Goal: Information Seeking & Learning: Learn about a topic

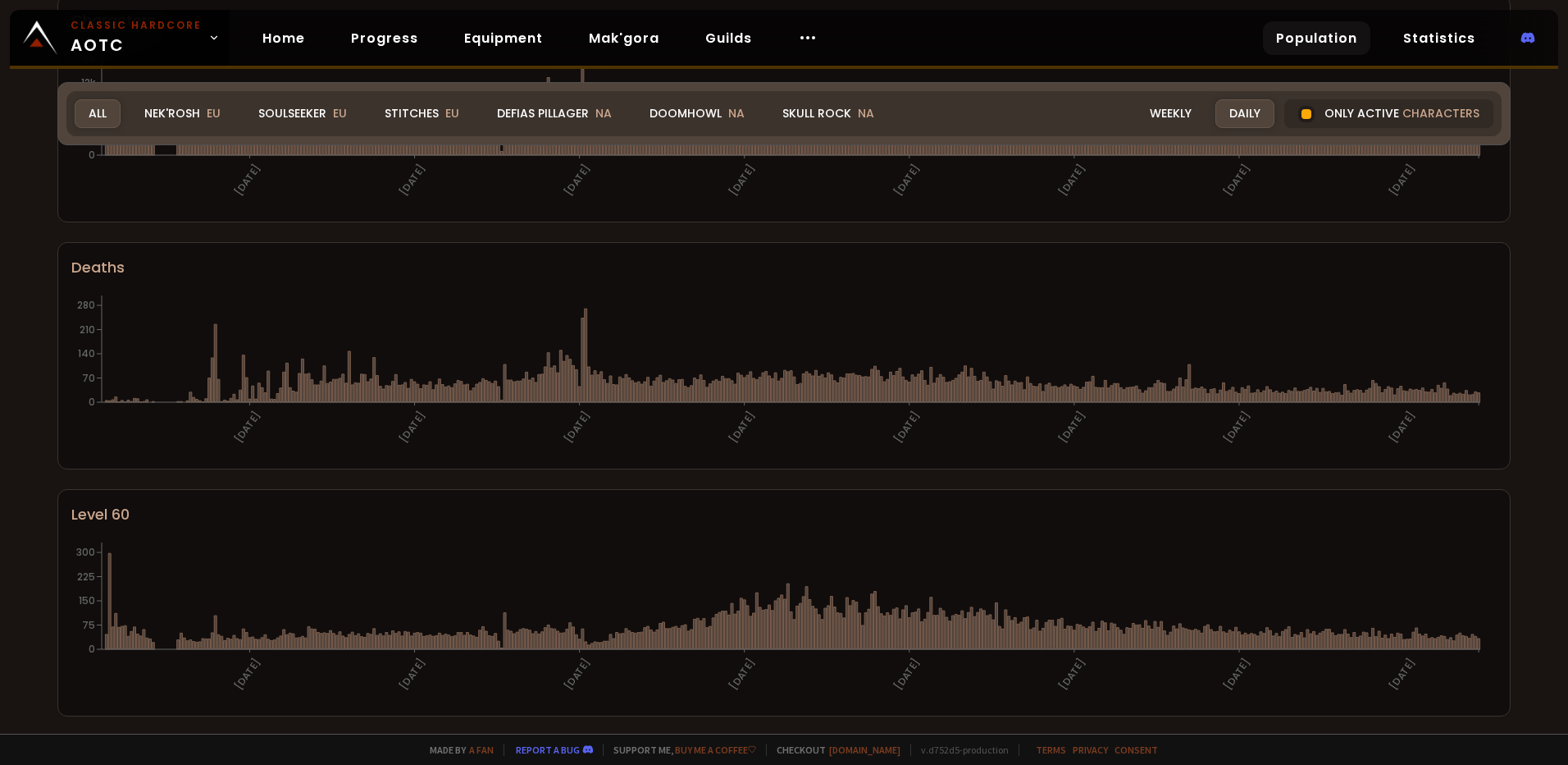
scroll to position [246, 0]
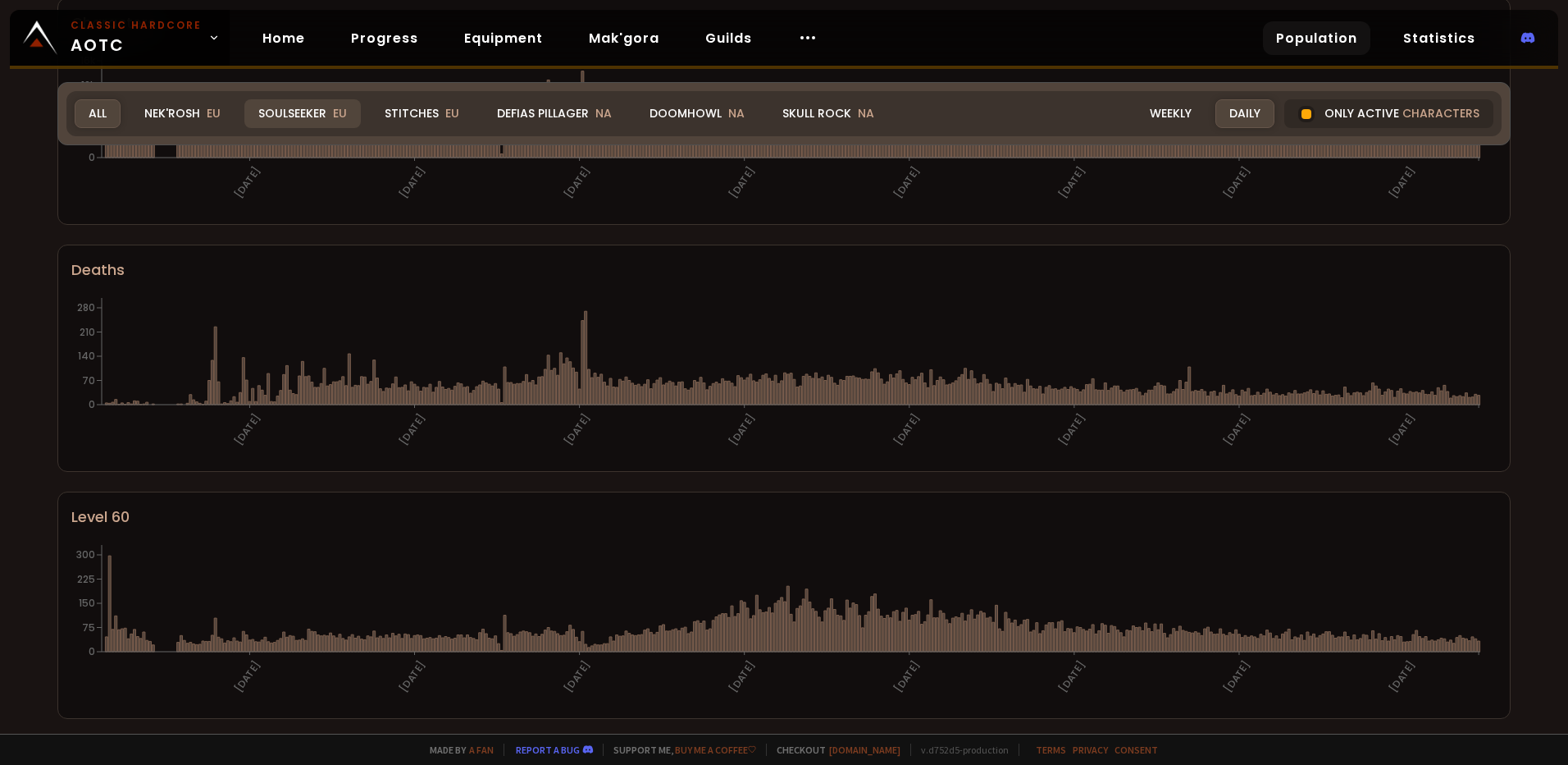
click at [303, 115] on div "Soulseeker EU" at bounding box center [303, 113] width 117 height 29
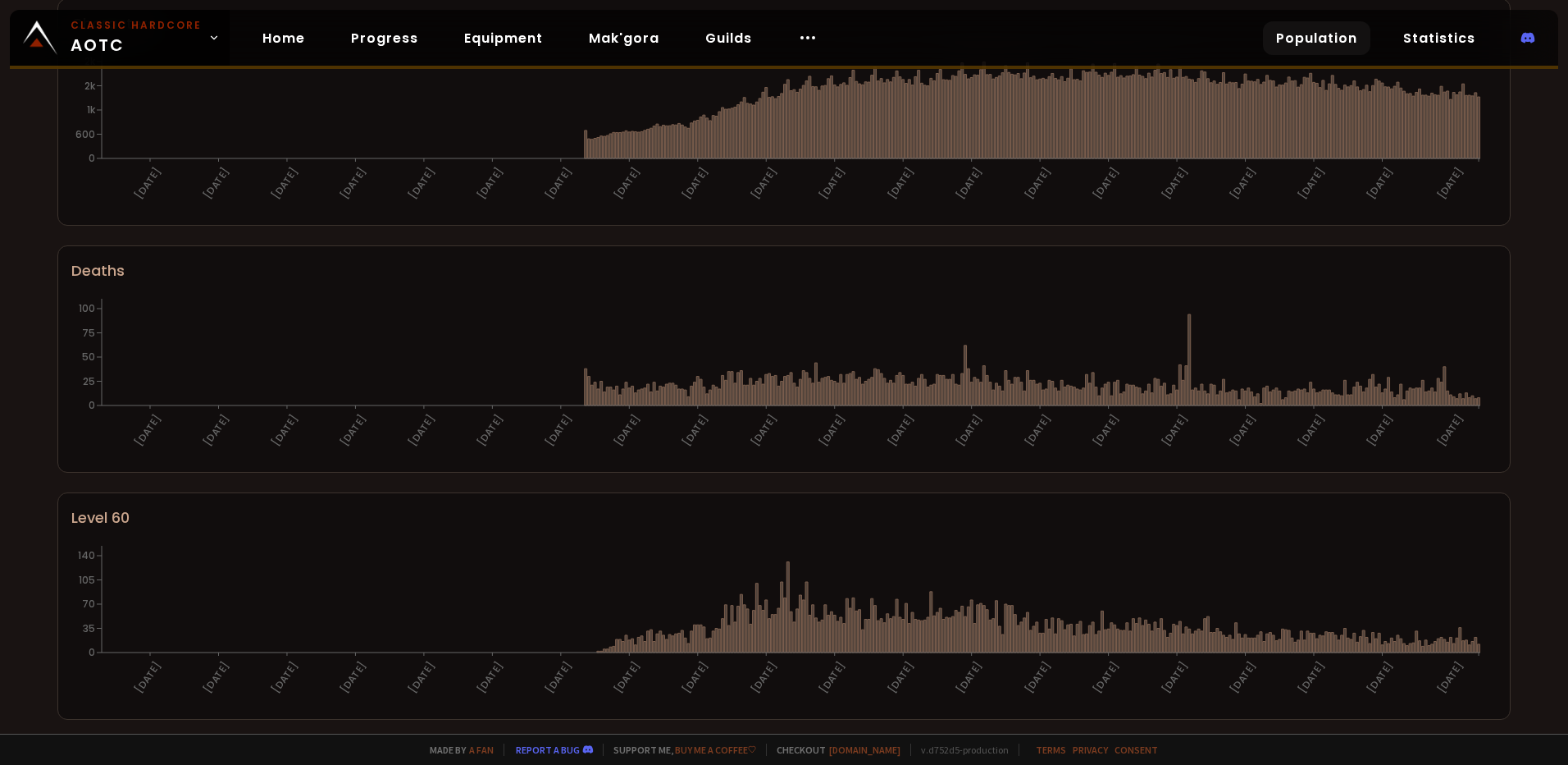
scroll to position [0, 0]
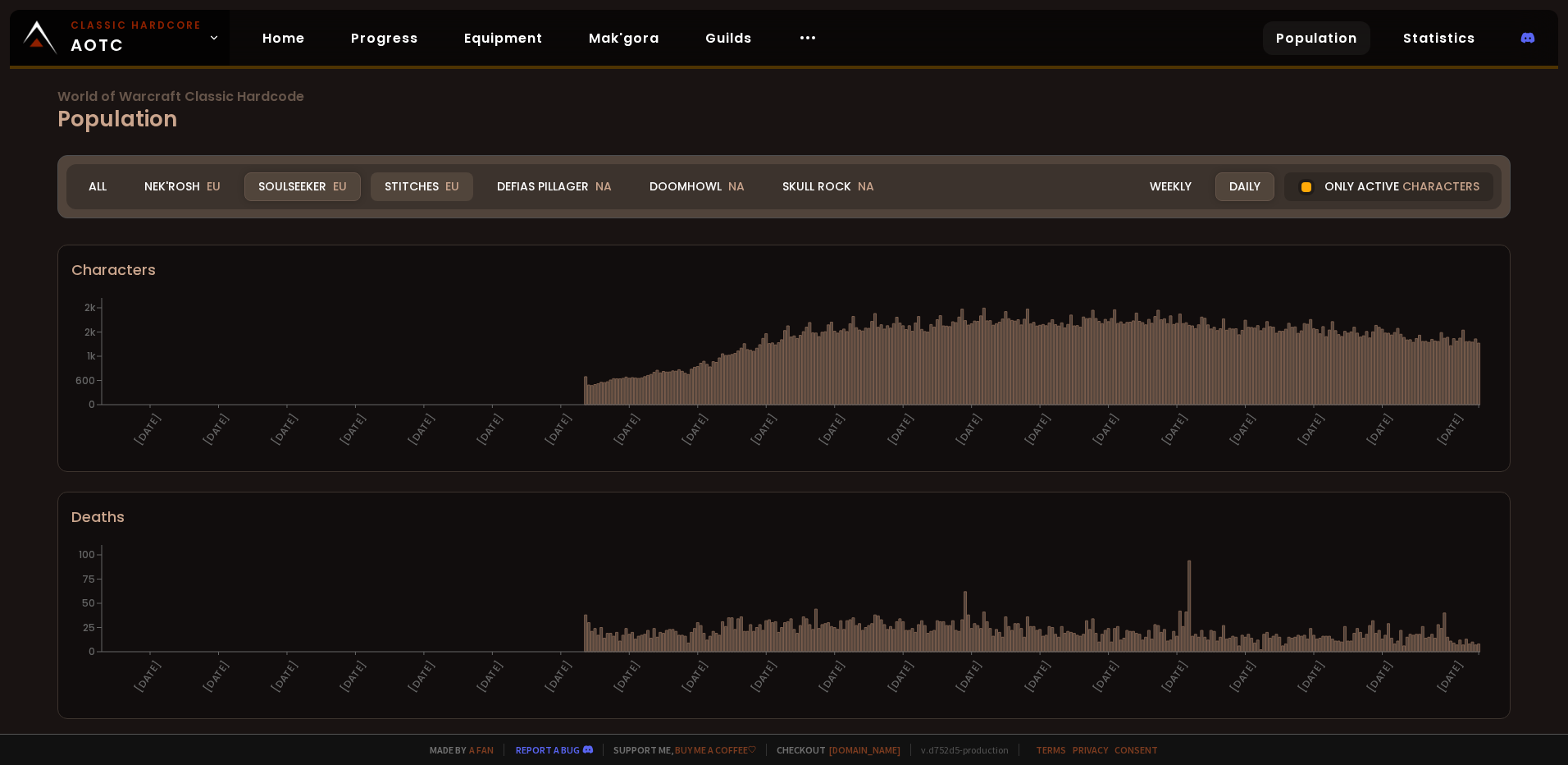
click at [420, 191] on div "Stitches EU" at bounding box center [422, 186] width 102 height 29
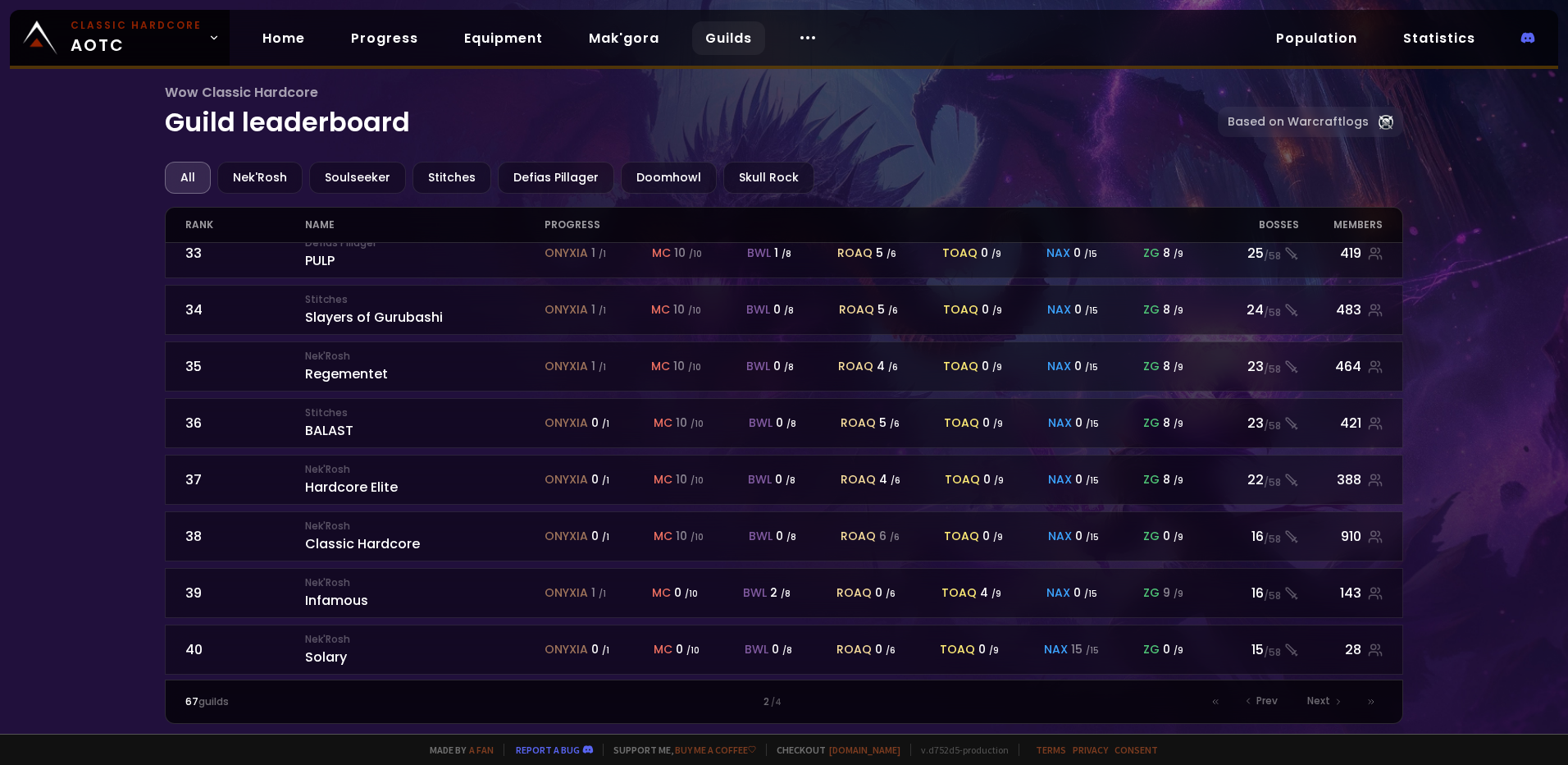
scroll to position [702, 0]
click at [1321, 702] on span "Next" at bounding box center [1319, 701] width 23 height 15
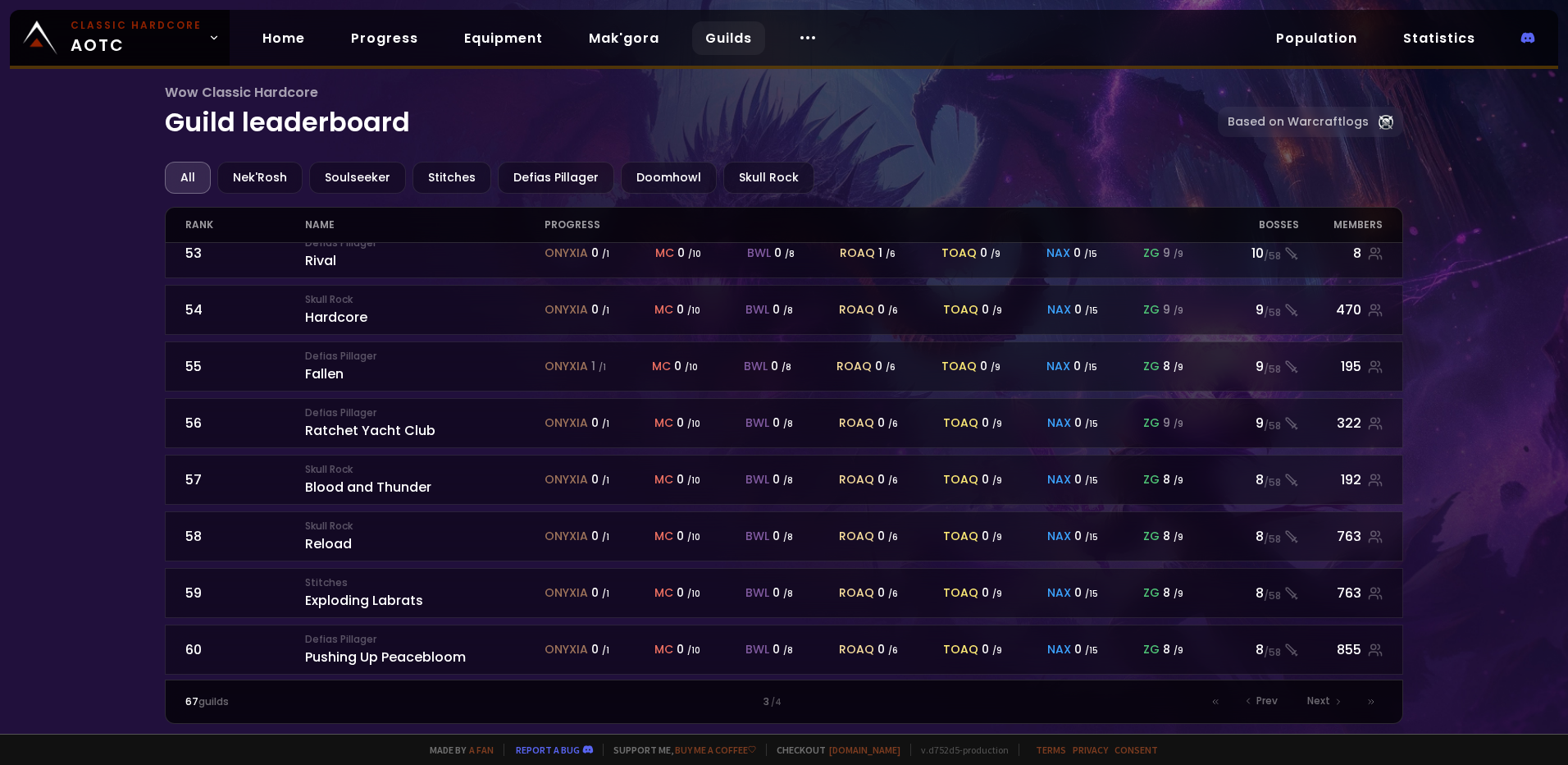
scroll to position [702, 0]
click at [1317, 701] on span "Next" at bounding box center [1319, 701] width 23 height 15
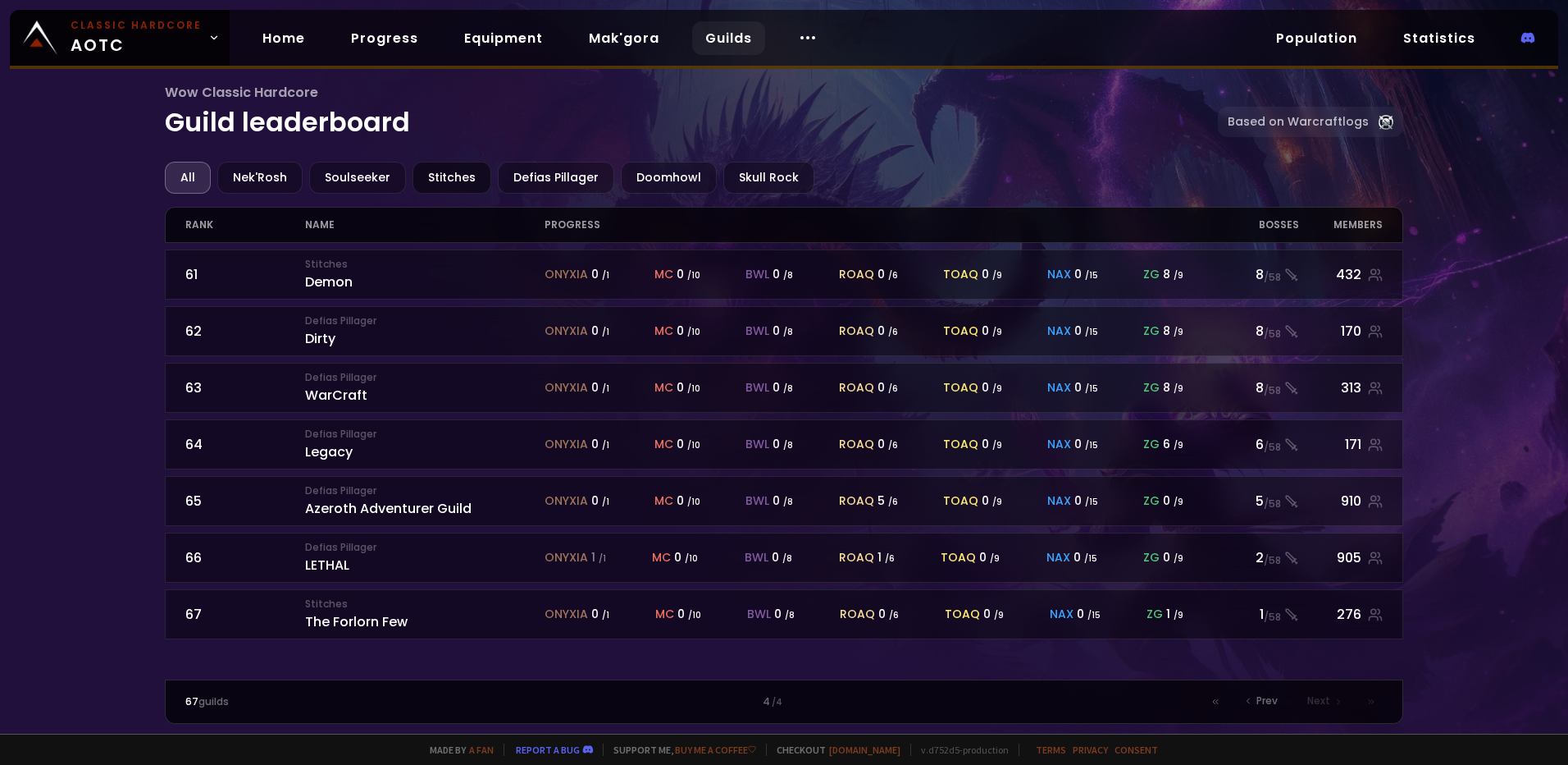
click at [454, 177] on div "Stitches" at bounding box center [451, 178] width 79 height 32
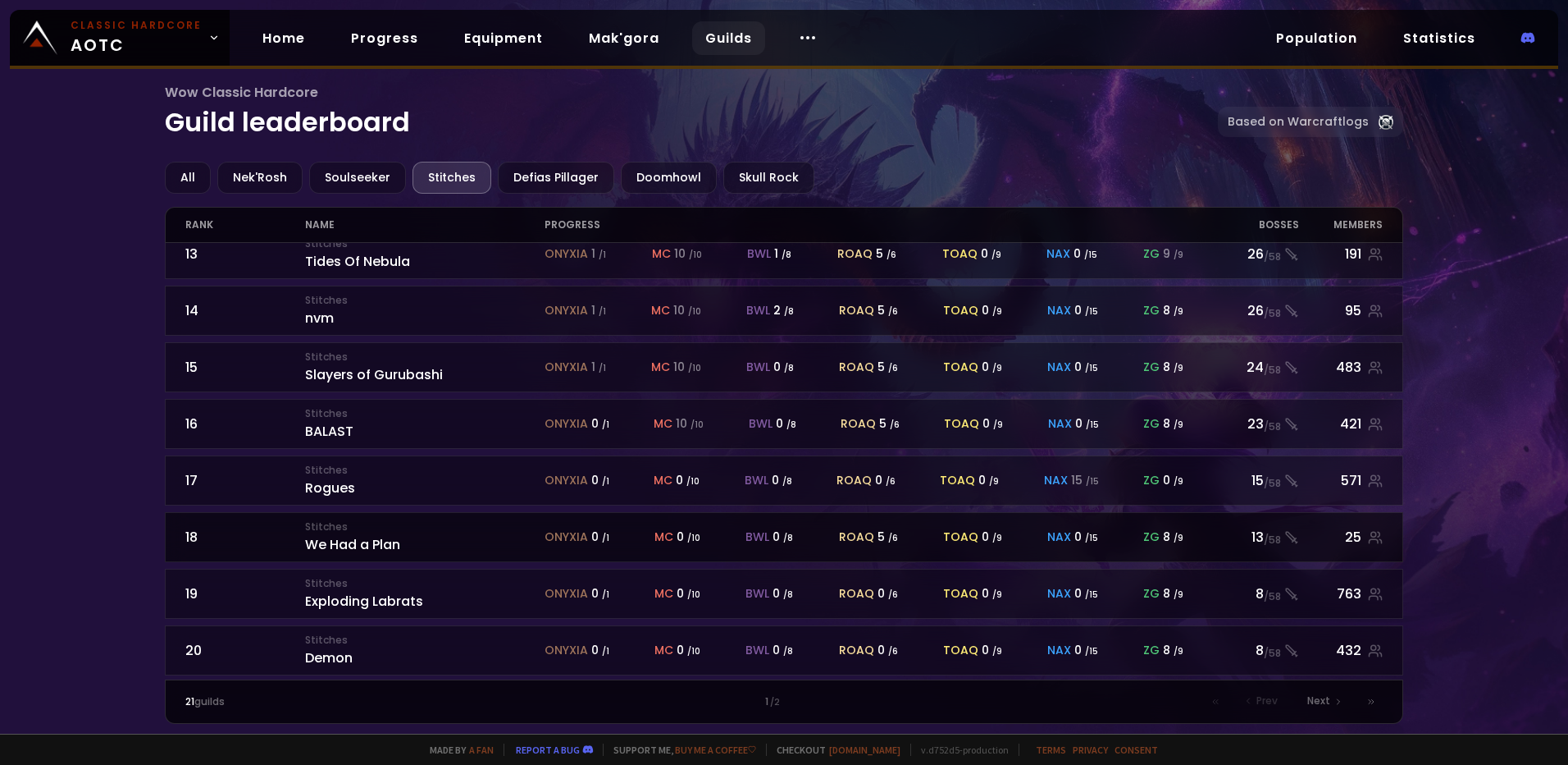
scroll to position [702, 0]
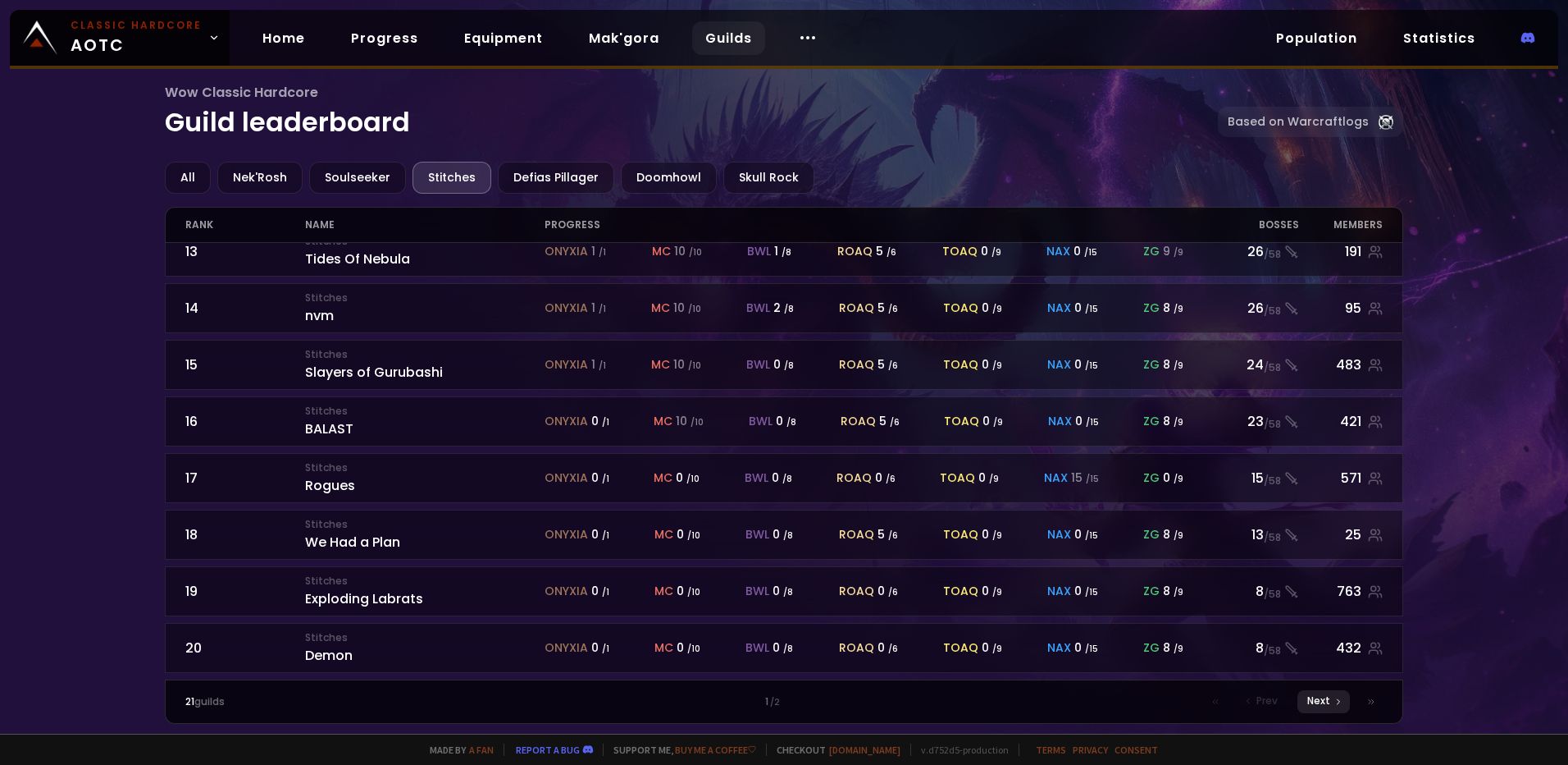
click at [1321, 701] on span "Next" at bounding box center [1319, 701] width 23 height 15
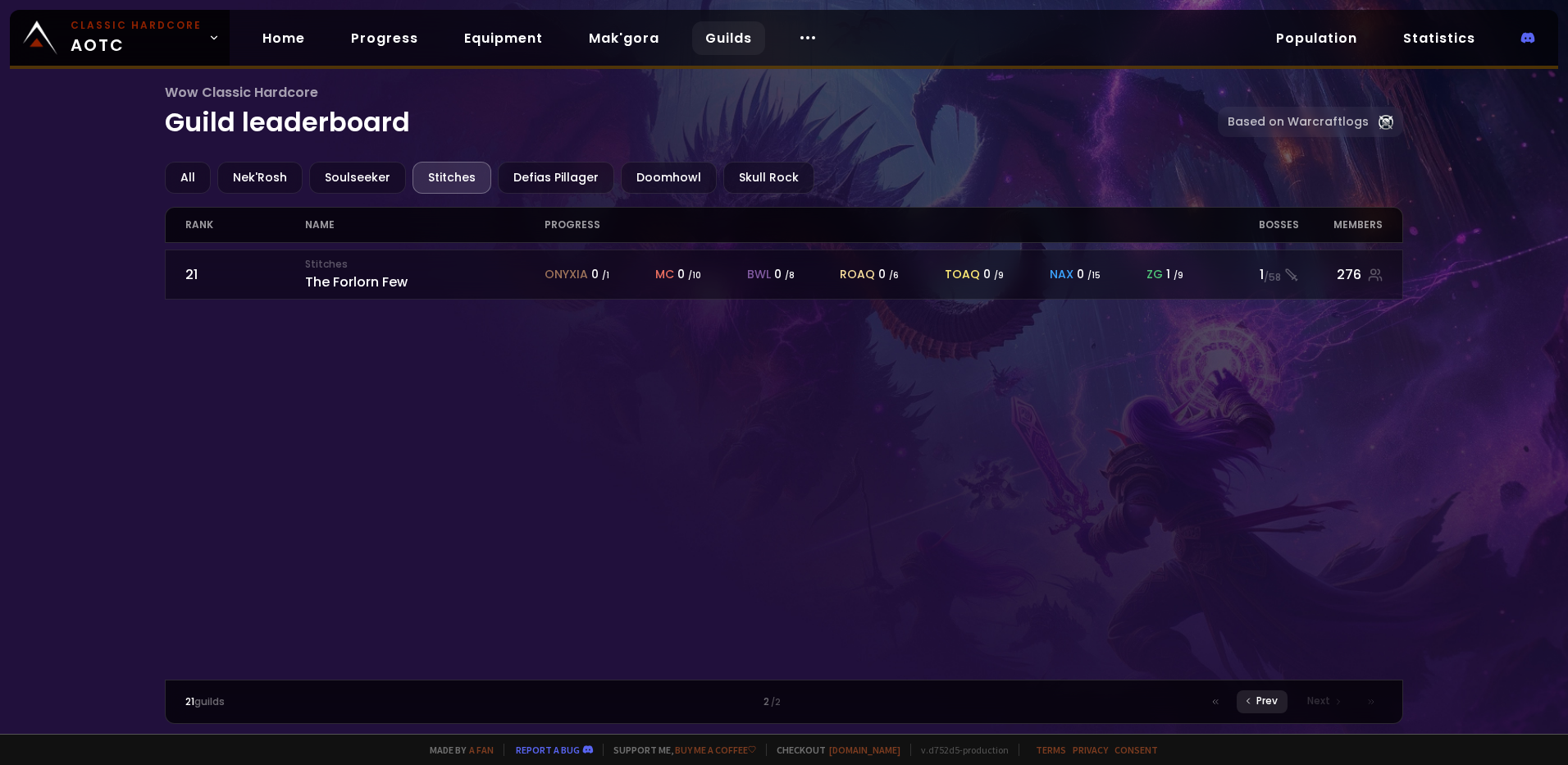
click at [1255, 701] on div "Prev" at bounding box center [1263, 701] width 51 height 23
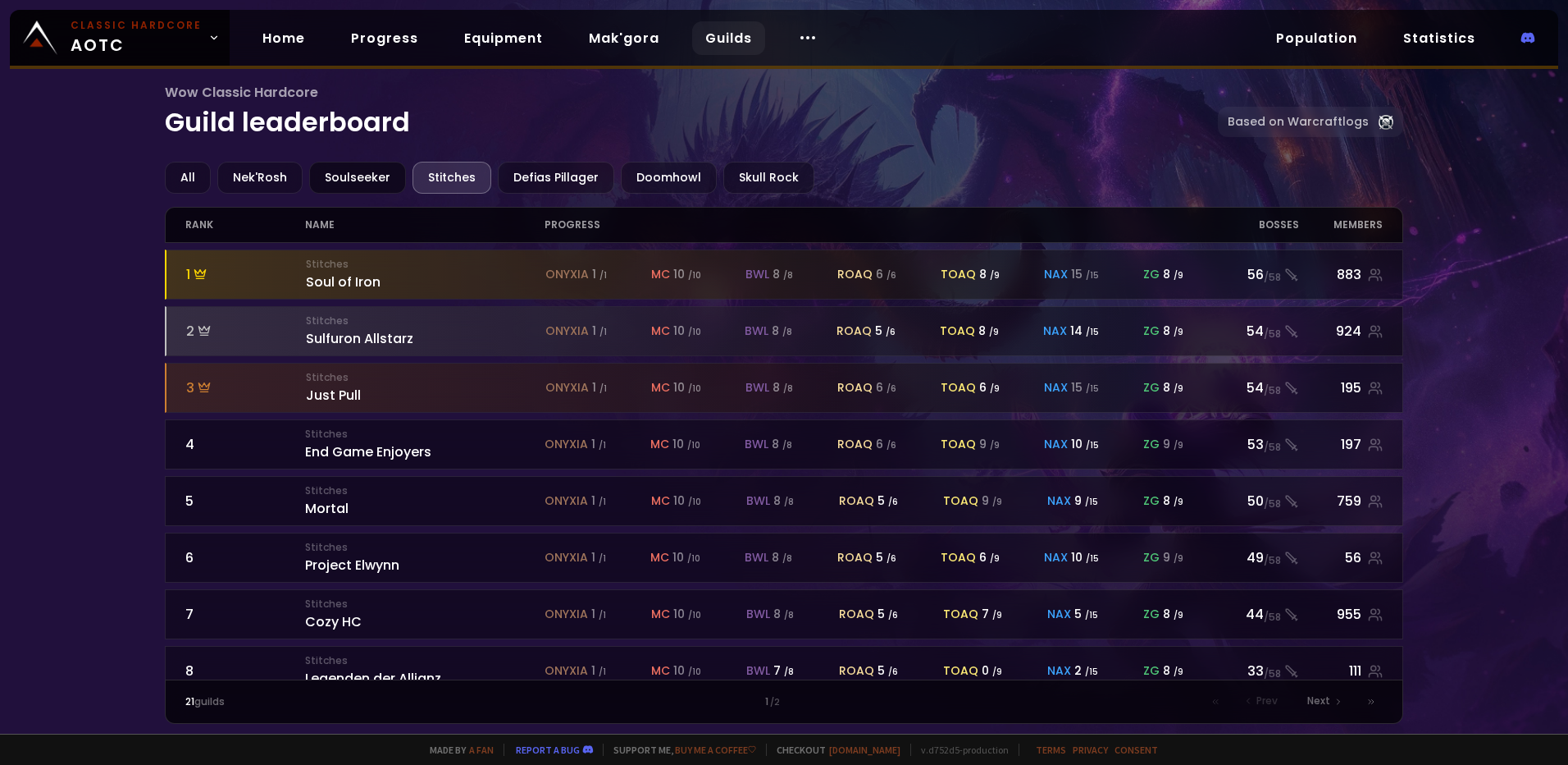
click at [336, 177] on div "Soulseeker" at bounding box center [358, 178] width 97 height 32
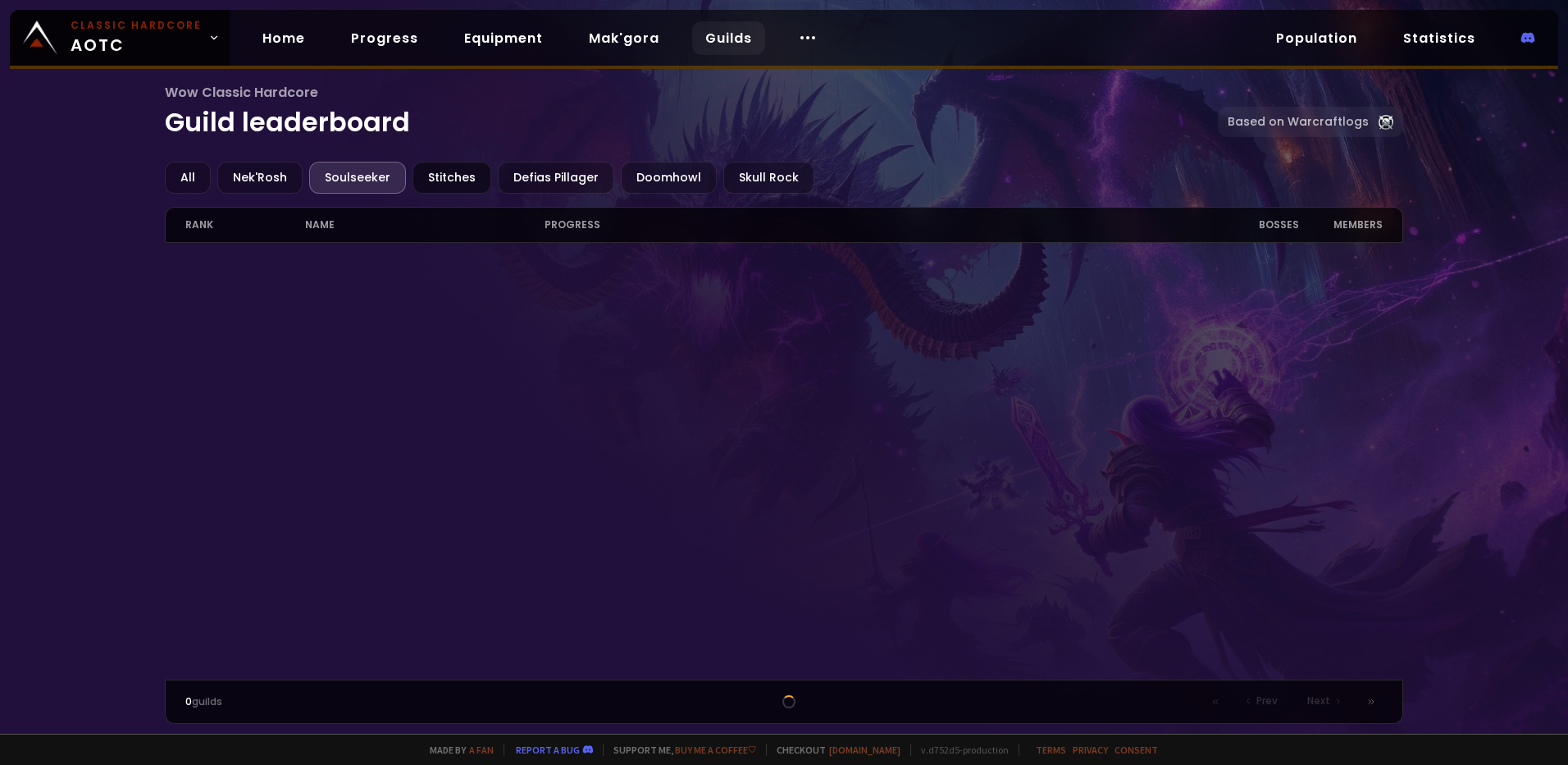
click at [433, 179] on div "Stitches" at bounding box center [451, 178] width 79 height 32
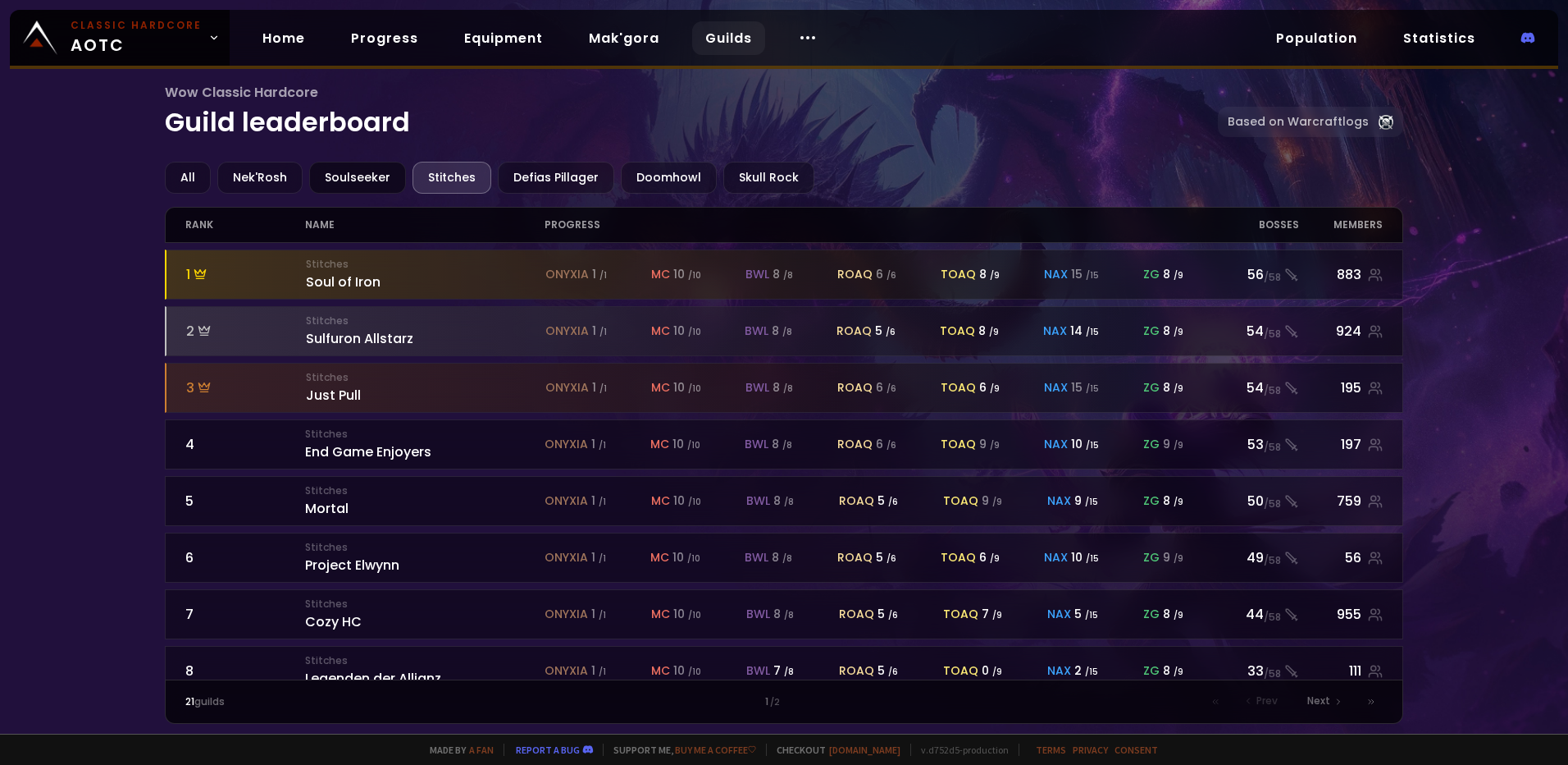
click at [345, 176] on div "Soulseeker" at bounding box center [358, 178] width 97 height 32
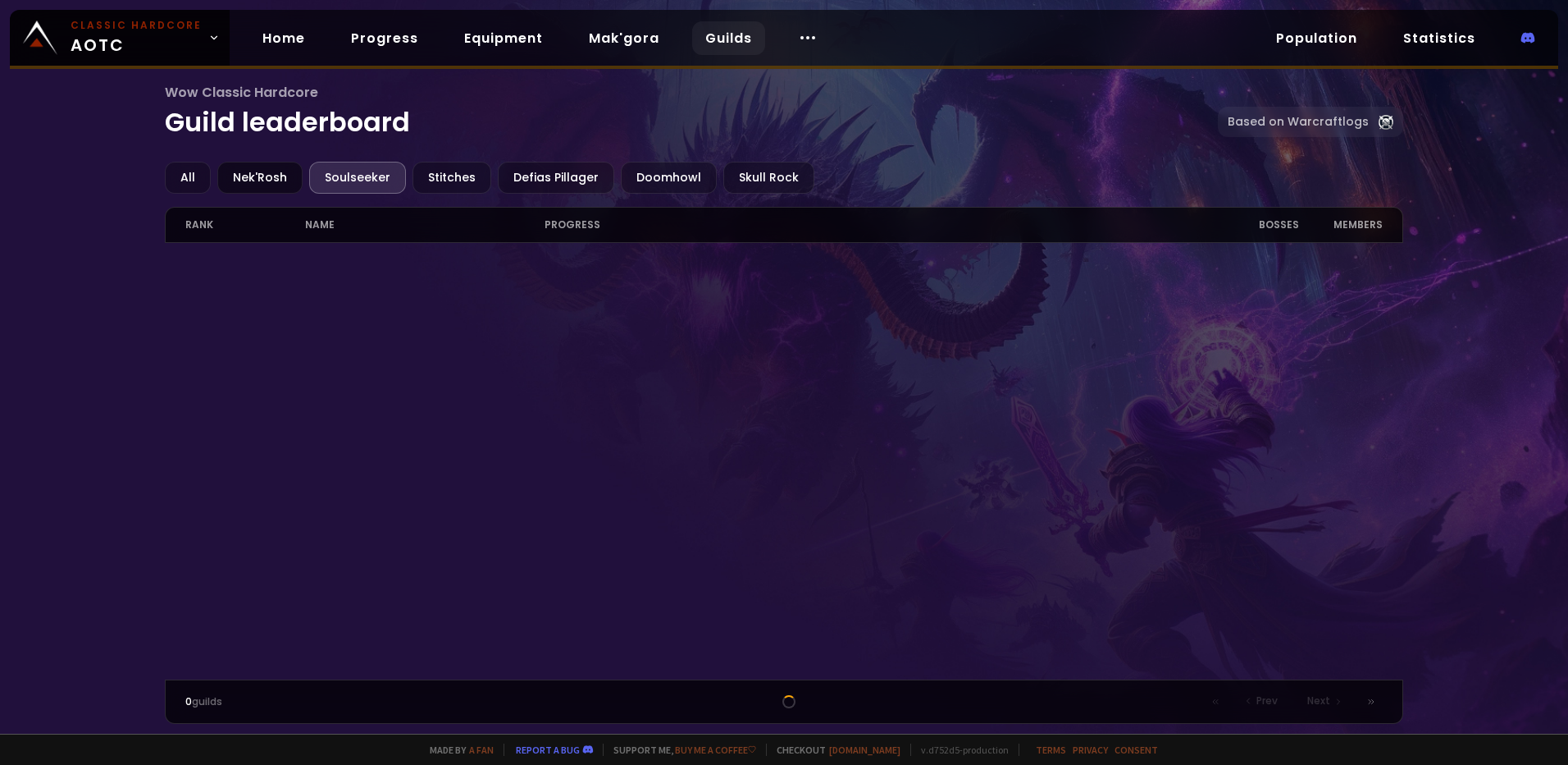
click at [240, 174] on div "Nek'Rosh" at bounding box center [260, 178] width 86 height 32
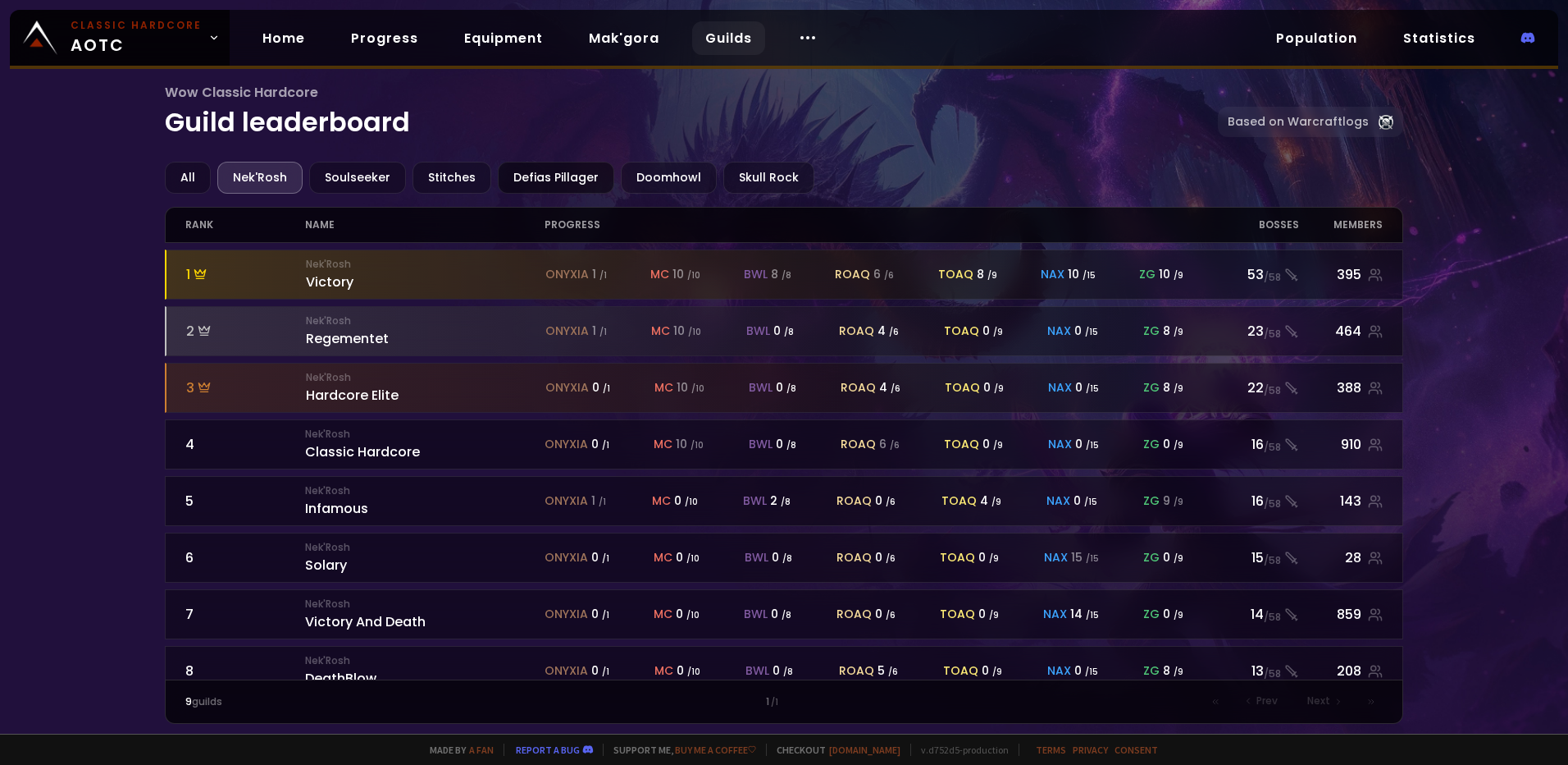
click at [560, 178] on div "Defias Pillager" at bounding box center [556, 178] width 117 height 32
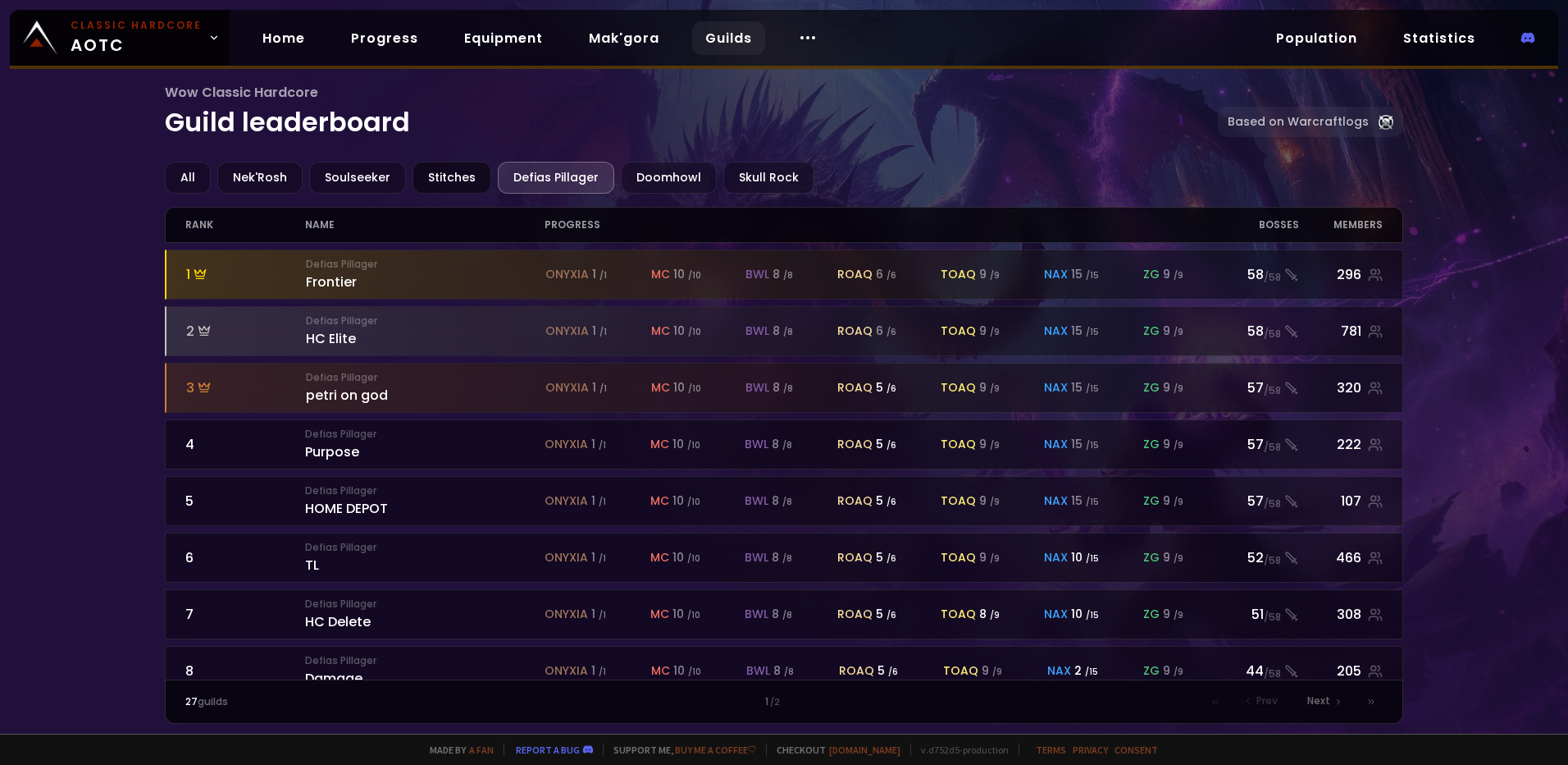
click at [432, 177] on div "Stitches" at bounding box center [451, 178] width 79 height 32
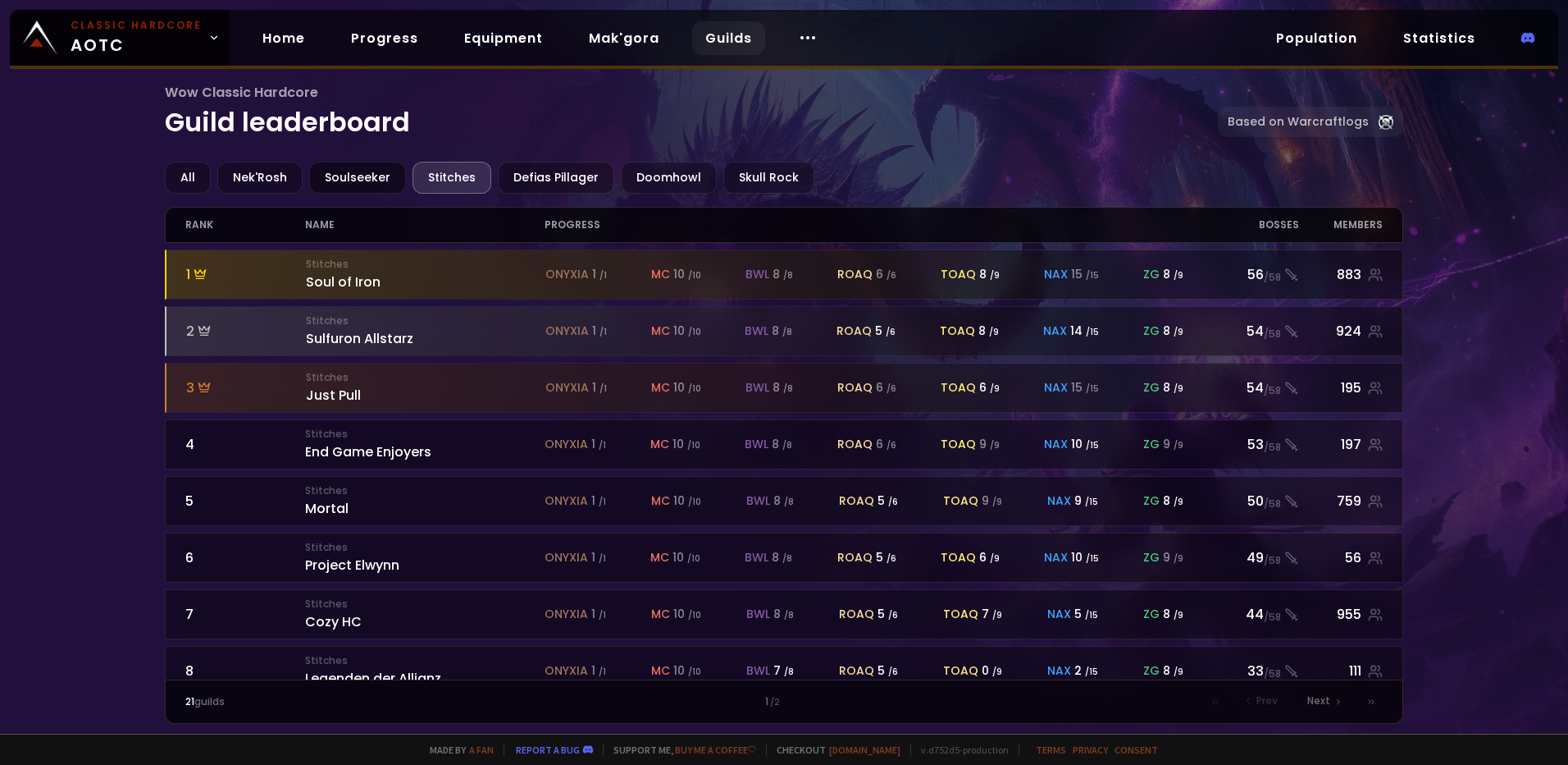
click at [359, 173] on div "Soulseeker" at bounding box center [358, 178] width 97 height 32
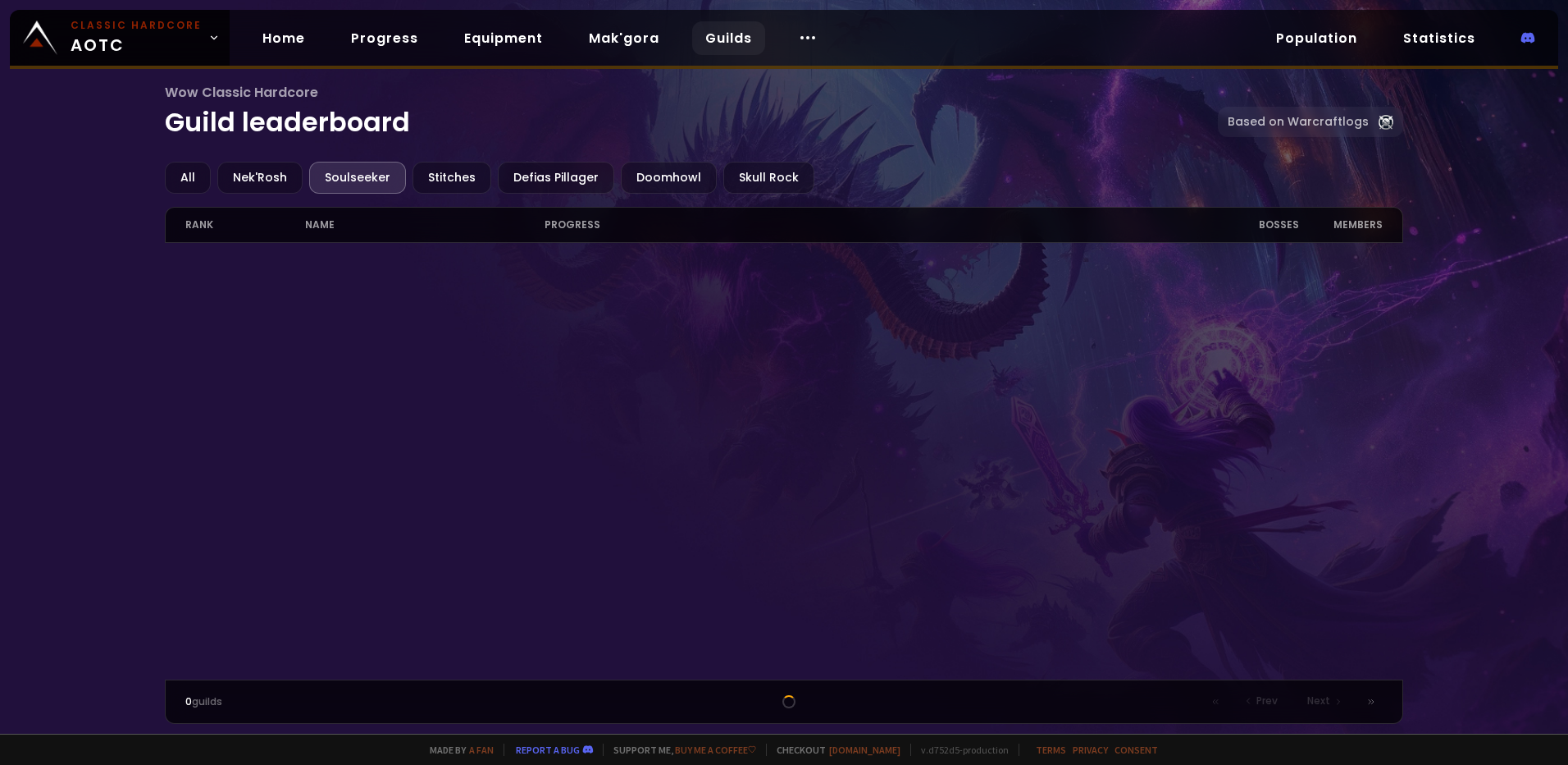
click at [116, 444] on div "Wow Classic Hardcore Guild leaderboard Based on Warcraftlogs All Nek'Rosh Souls…" at bounding box center [784, 367] width 1568 height 733
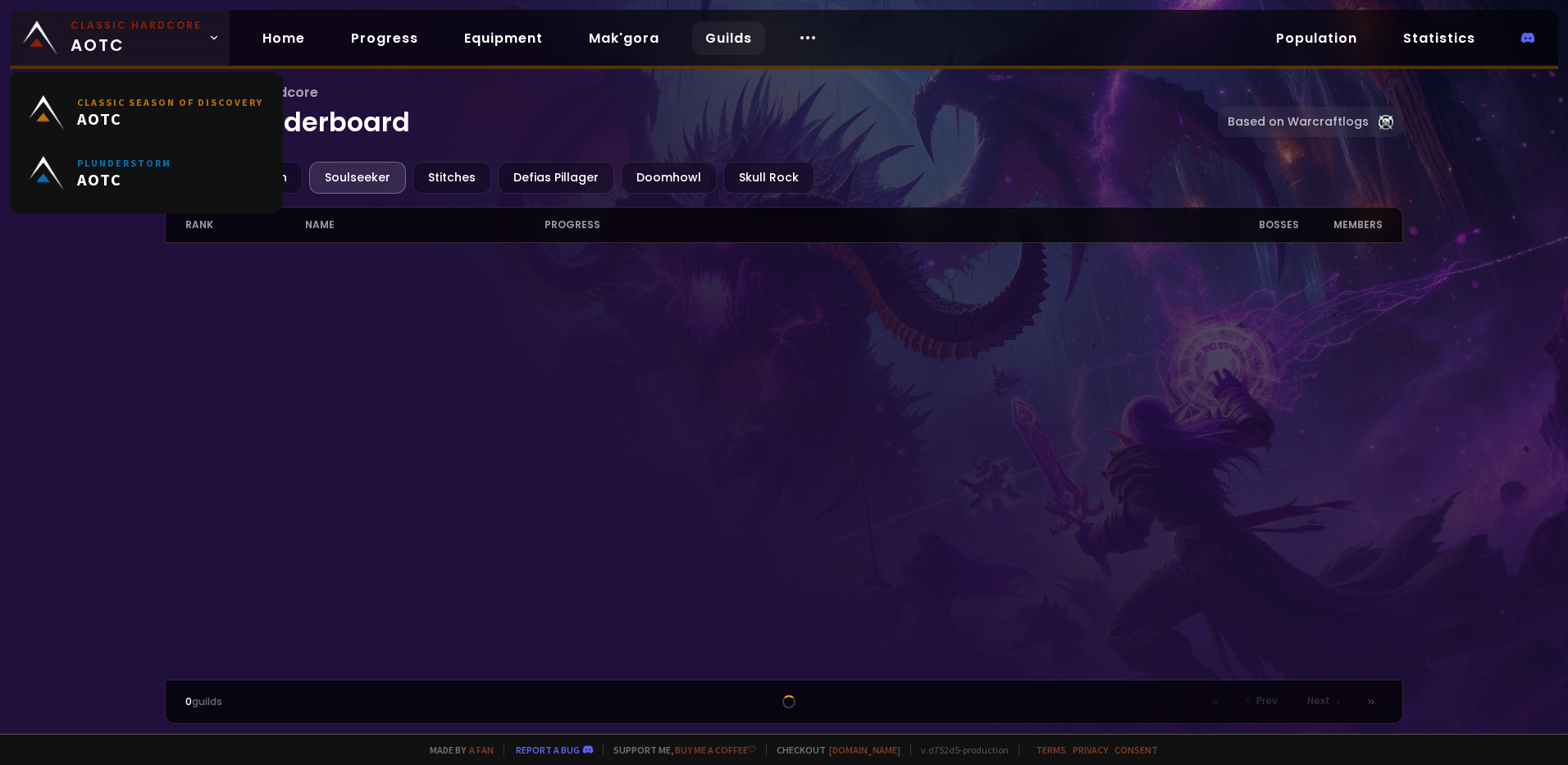
click at [159, 41] on span "Classic Hardcore AOTC" at bounding box center [136, 37] width 132 height 40
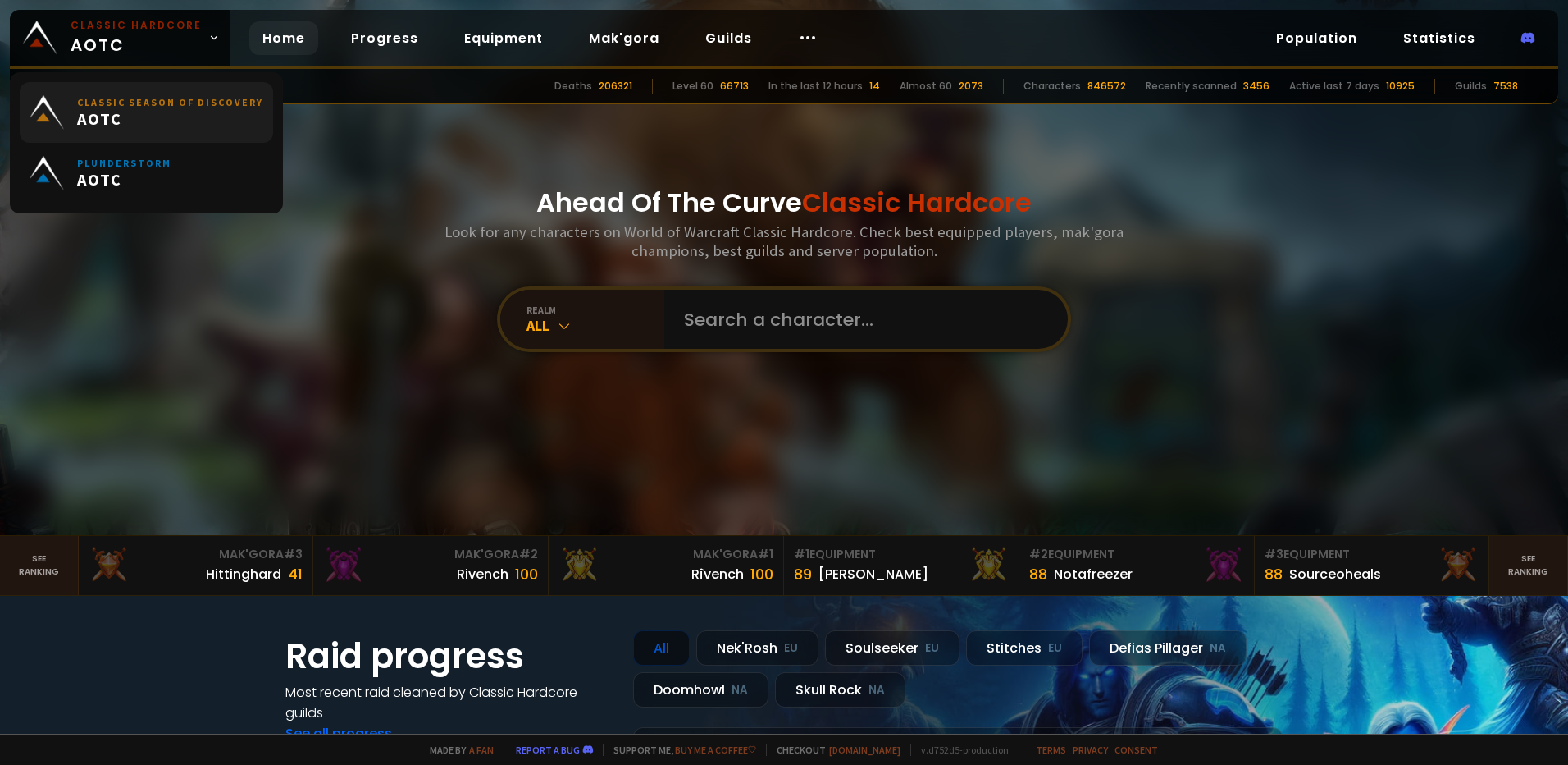
click at [155, 125] on span "AOTC" at bounding box center [170, 118] width 186 height 20
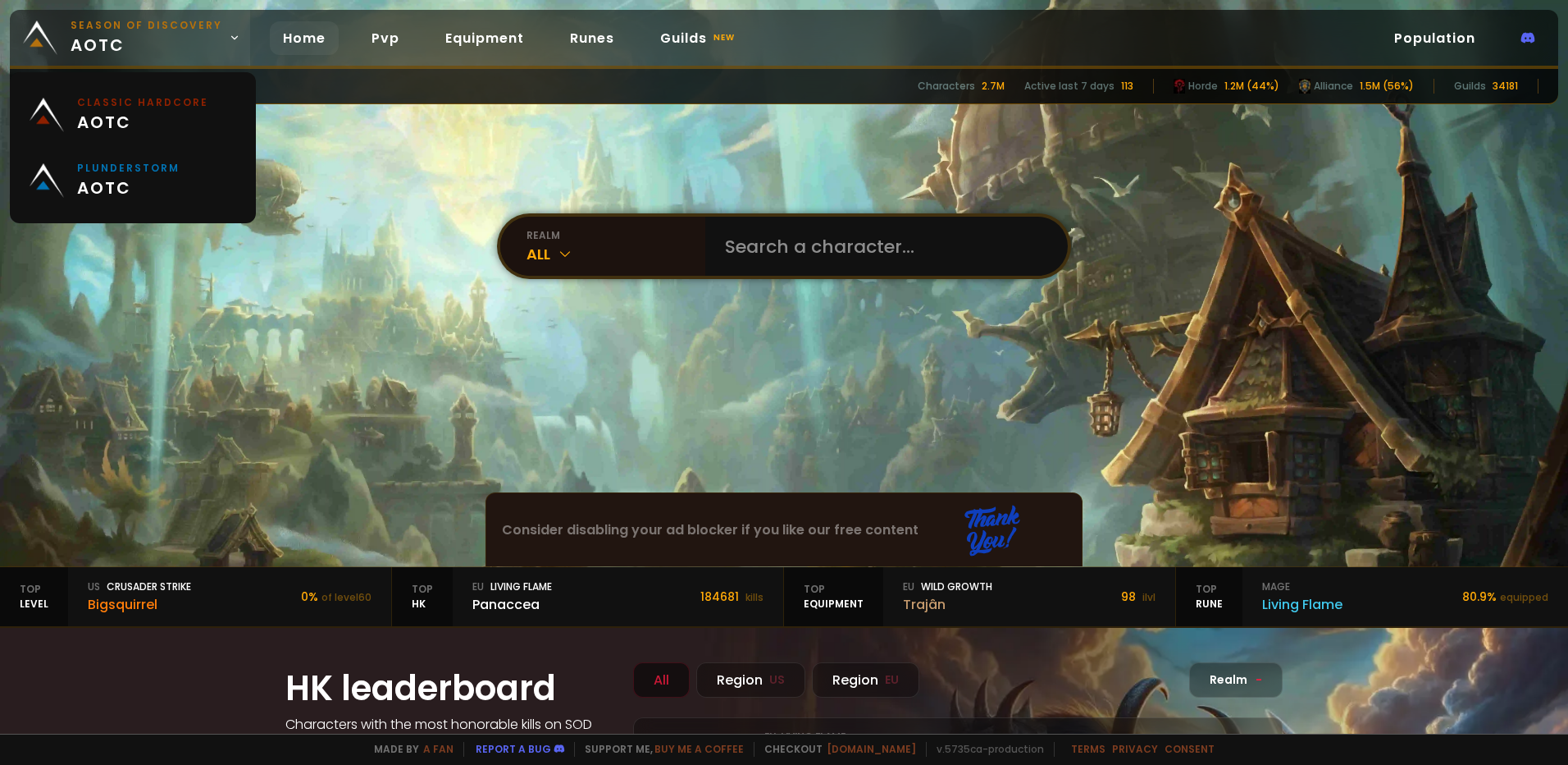
click at [163, 41] on span "Season of Discovery aotc" at bounding box center [147, 37] width 152 height 40
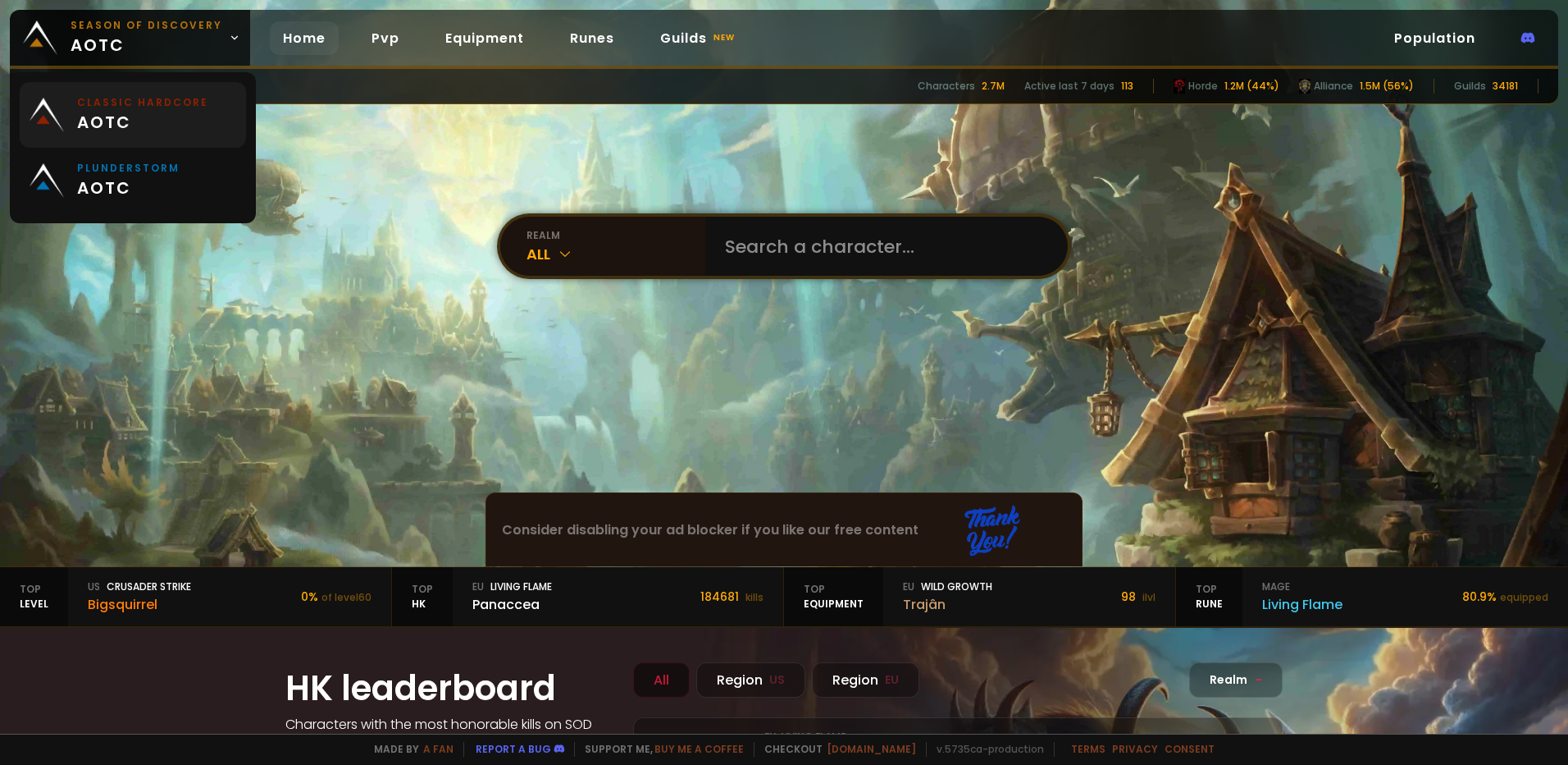
click at [168, 114] on span "aotc" at bounding box center [142, 122] width 132 height 25
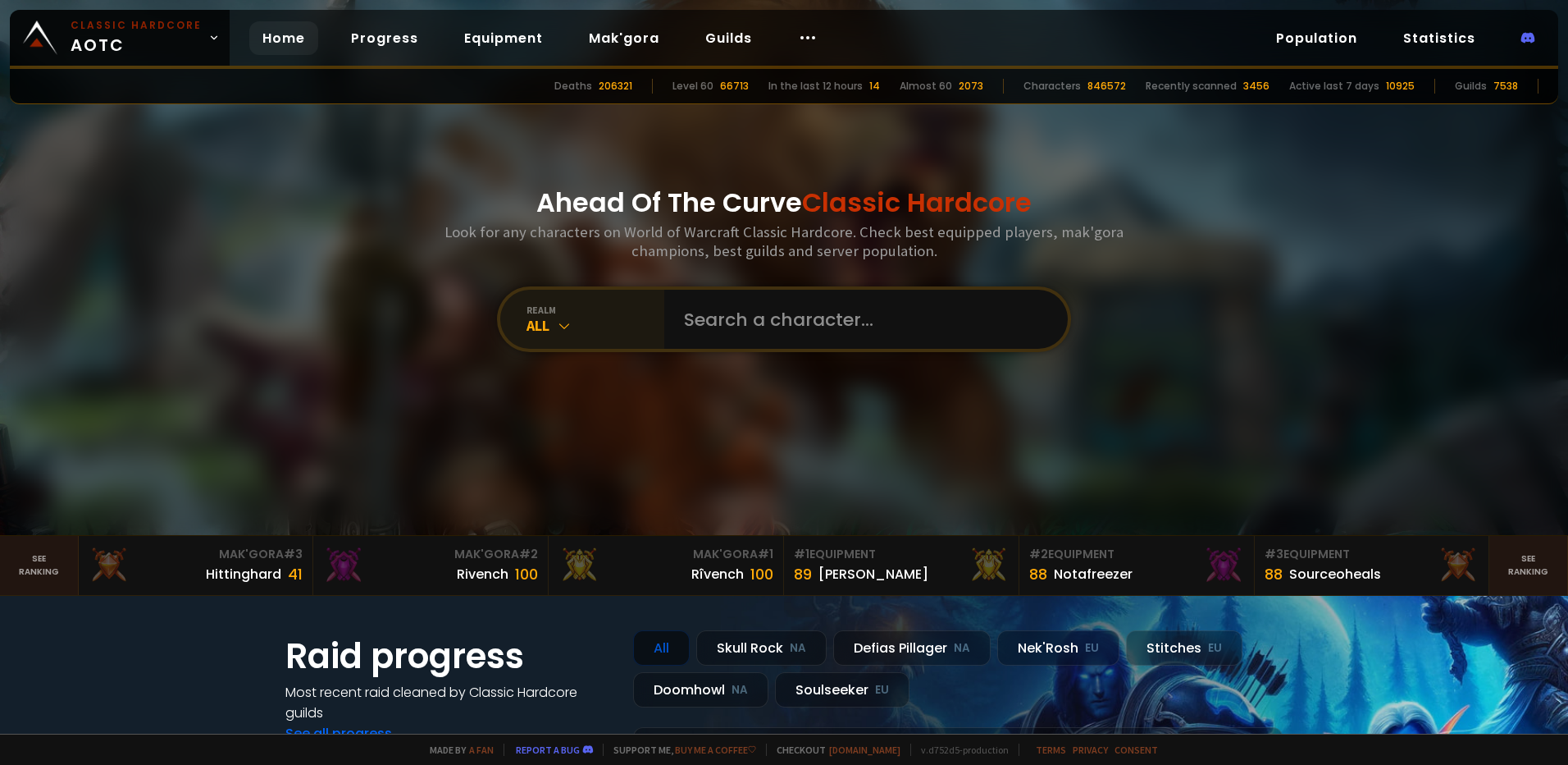
click at [609, 317] on div "All" at bounding box center [595, 325] width 138 height 19
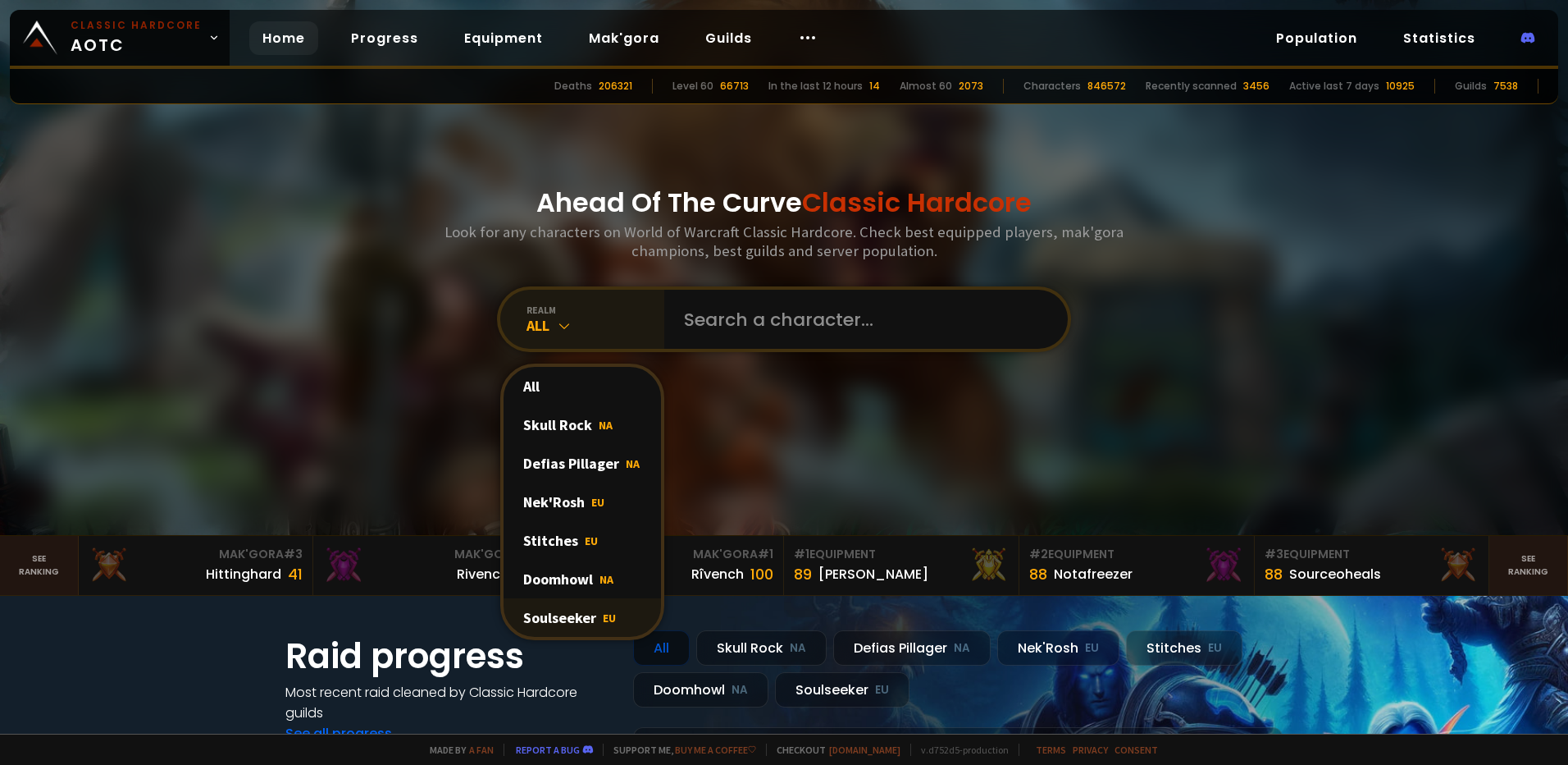
click at [569, 618] on div "Soulseeker EU" at bounding box center [582, 617] width 157 height 39
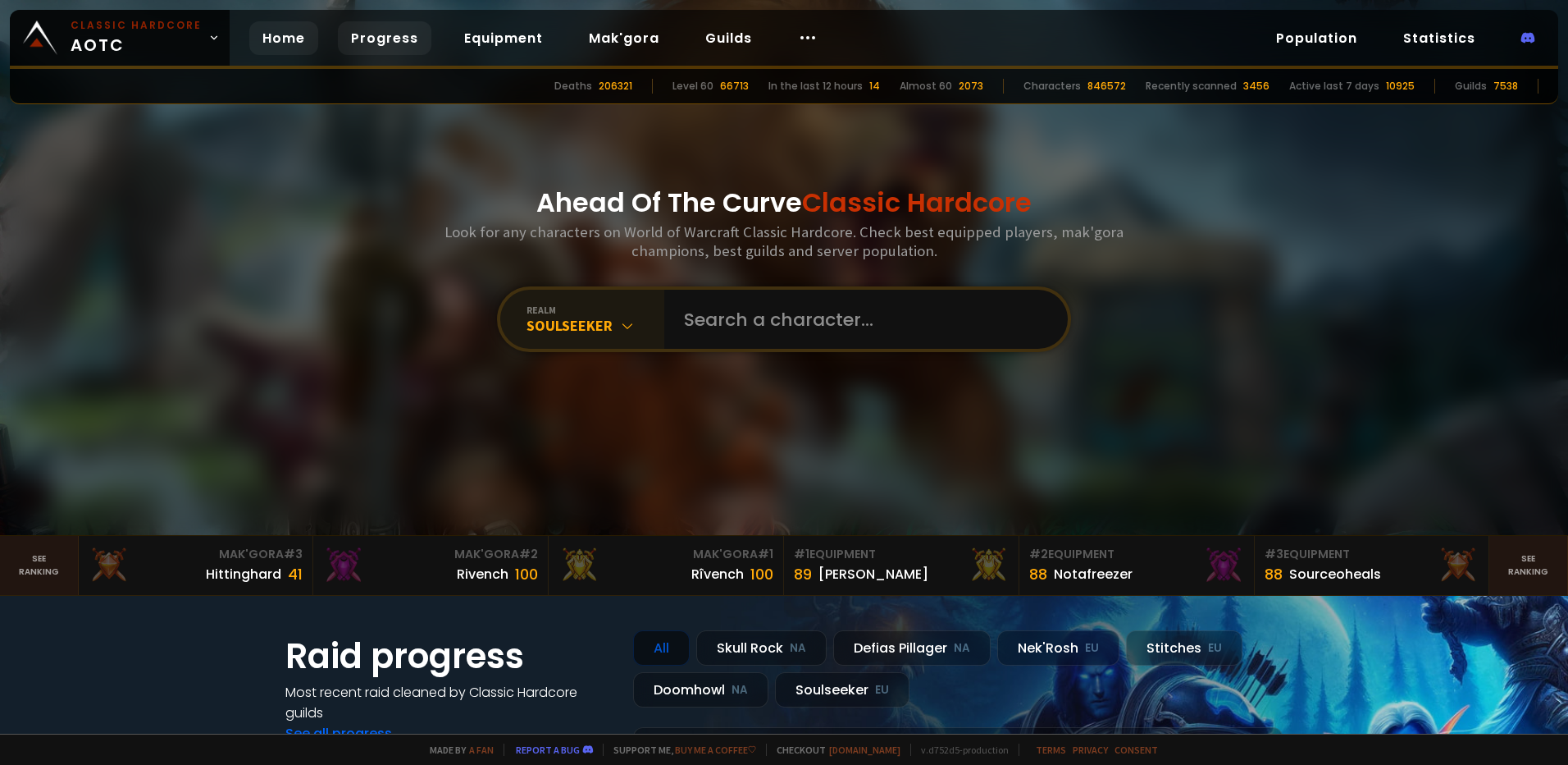
click at [369, 41] on link "Progress" at bounding box center [385, 38] width 94 height 34
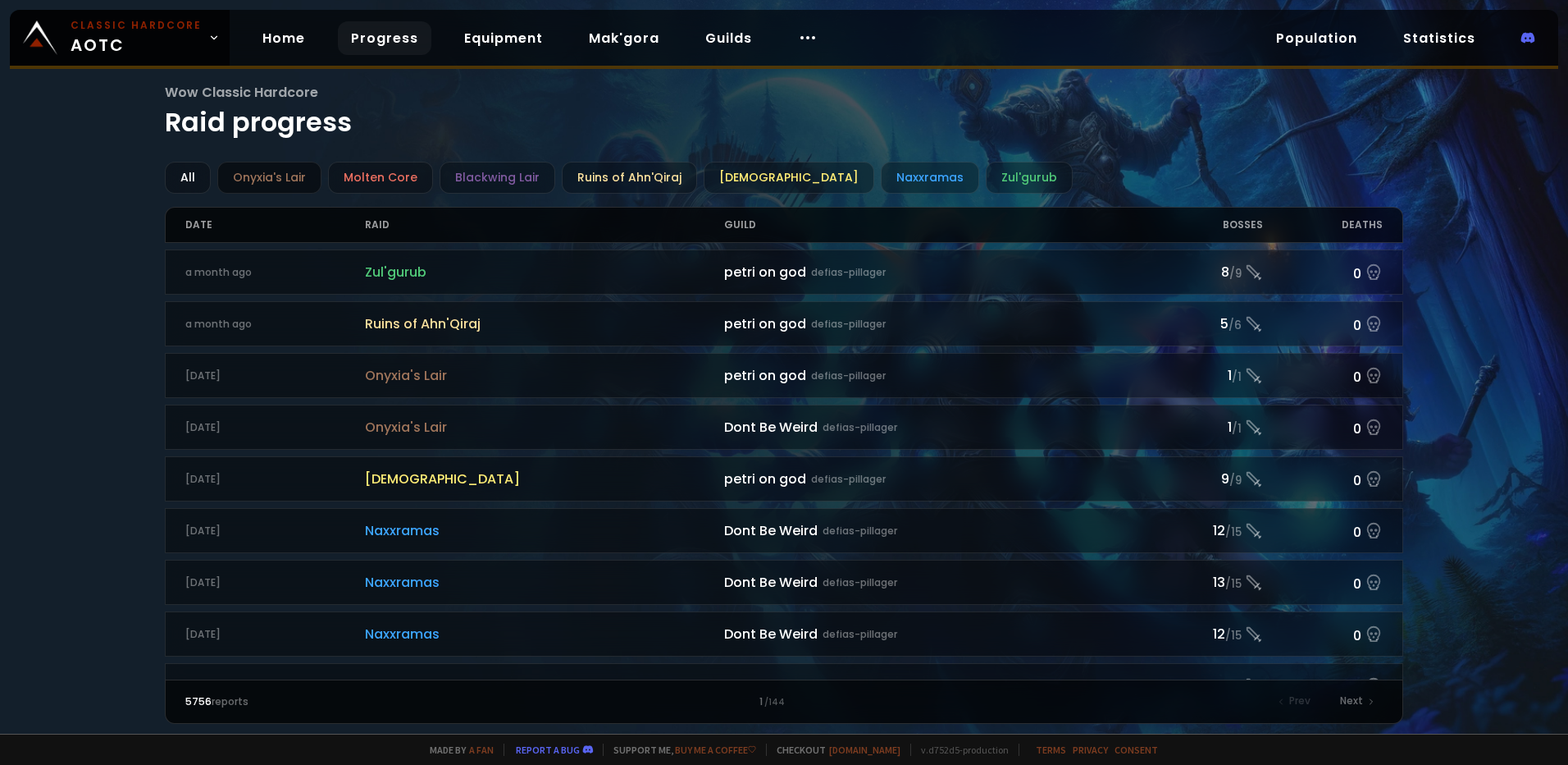
click at [287, 177] on div "Onyxia's Lair" at bounding box center [269, 178] width 104 height 32
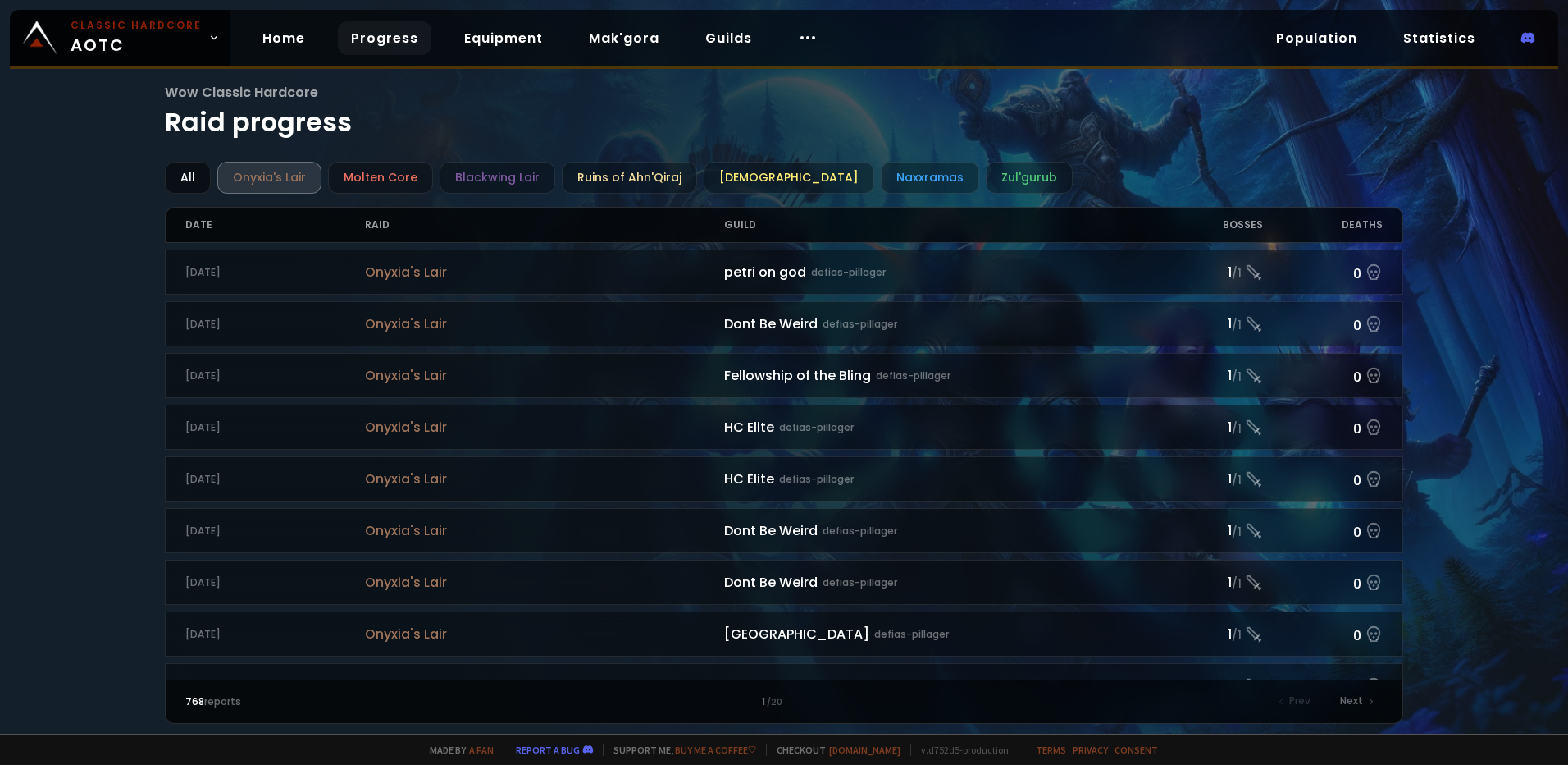
click at [188, 177] on div "All" at bounding box center [188, 178] width 46 height 32
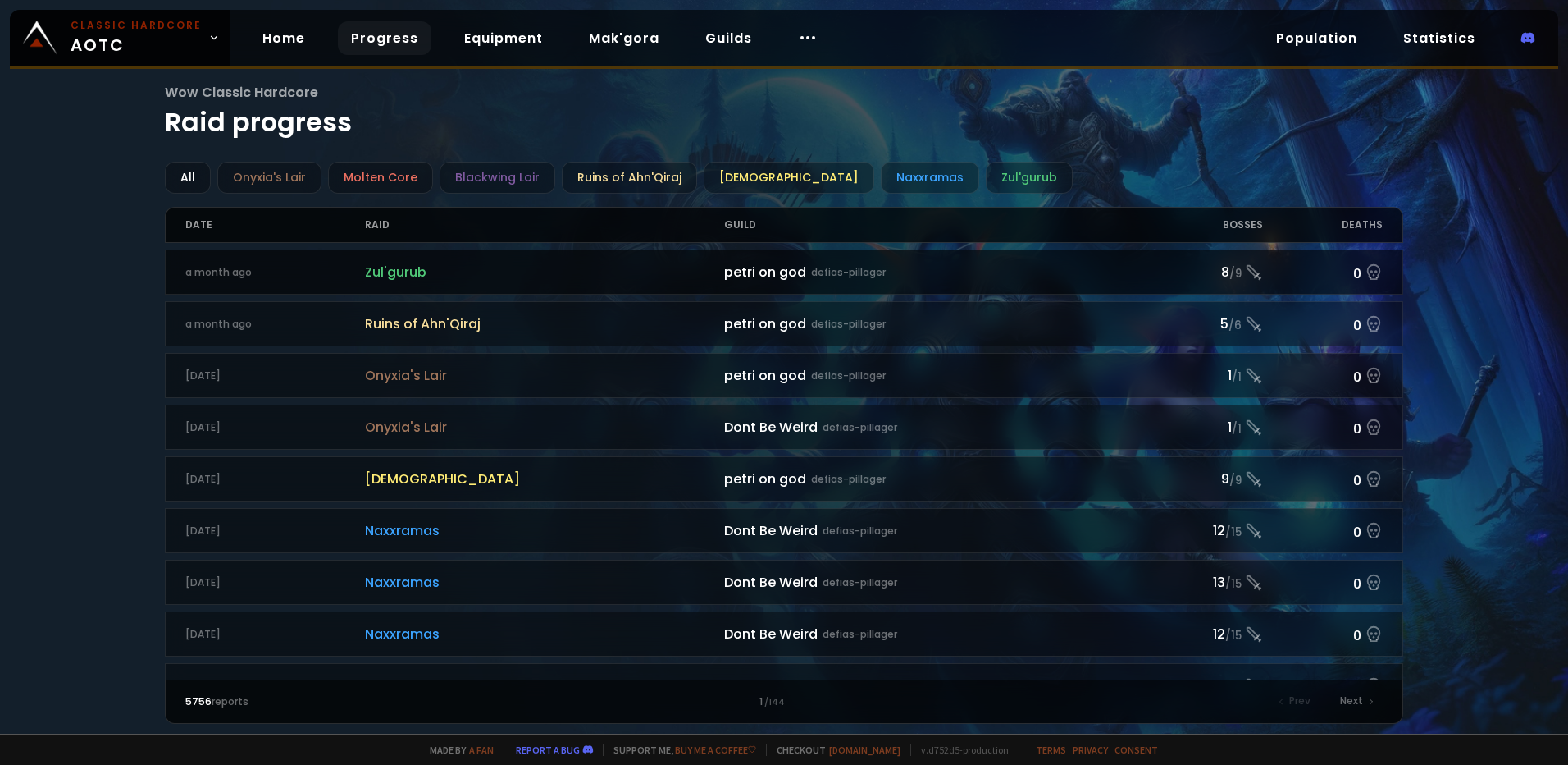
click at [743, 271] on div "petri on god defias-pillager" at bounding box center [933, 271] width 419 height 20
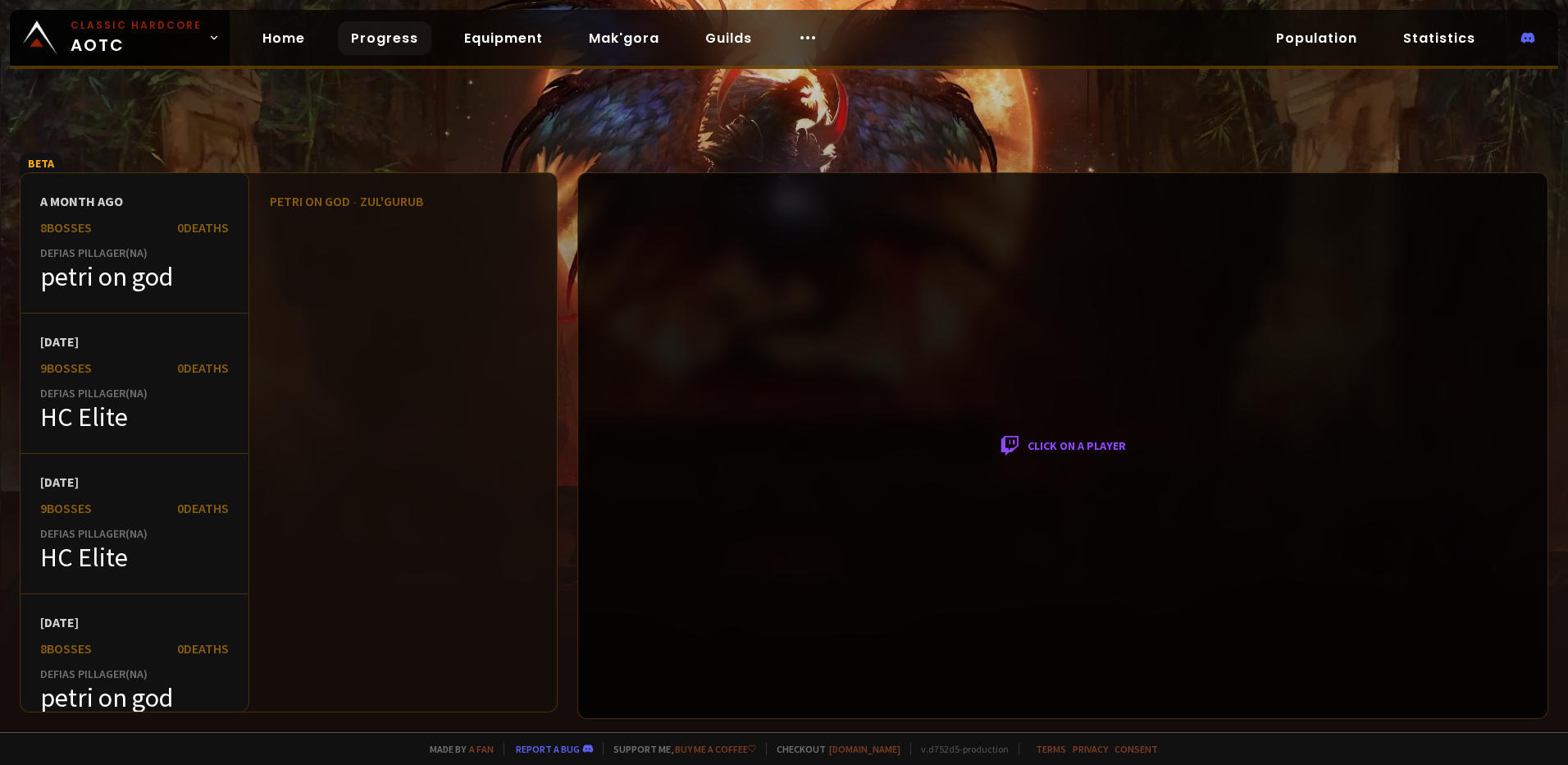
drag, startPoint x: 306, startPoint y: 333, endPoint x: 317, endPoint y: 338, distance: 12.1
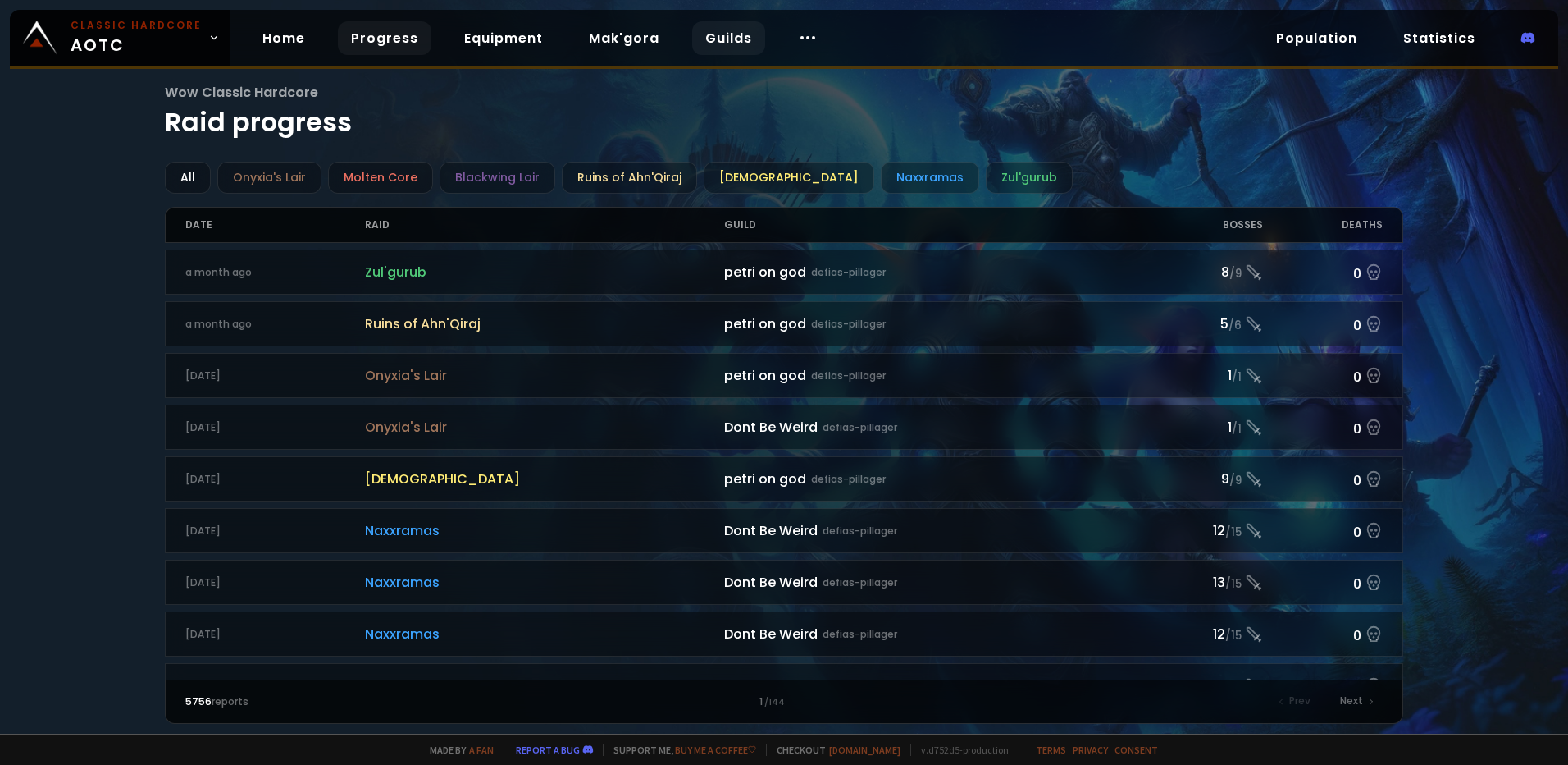
click at [715, 45] on link "Guilds" at bounding box center [728, 38] width 73 height 34
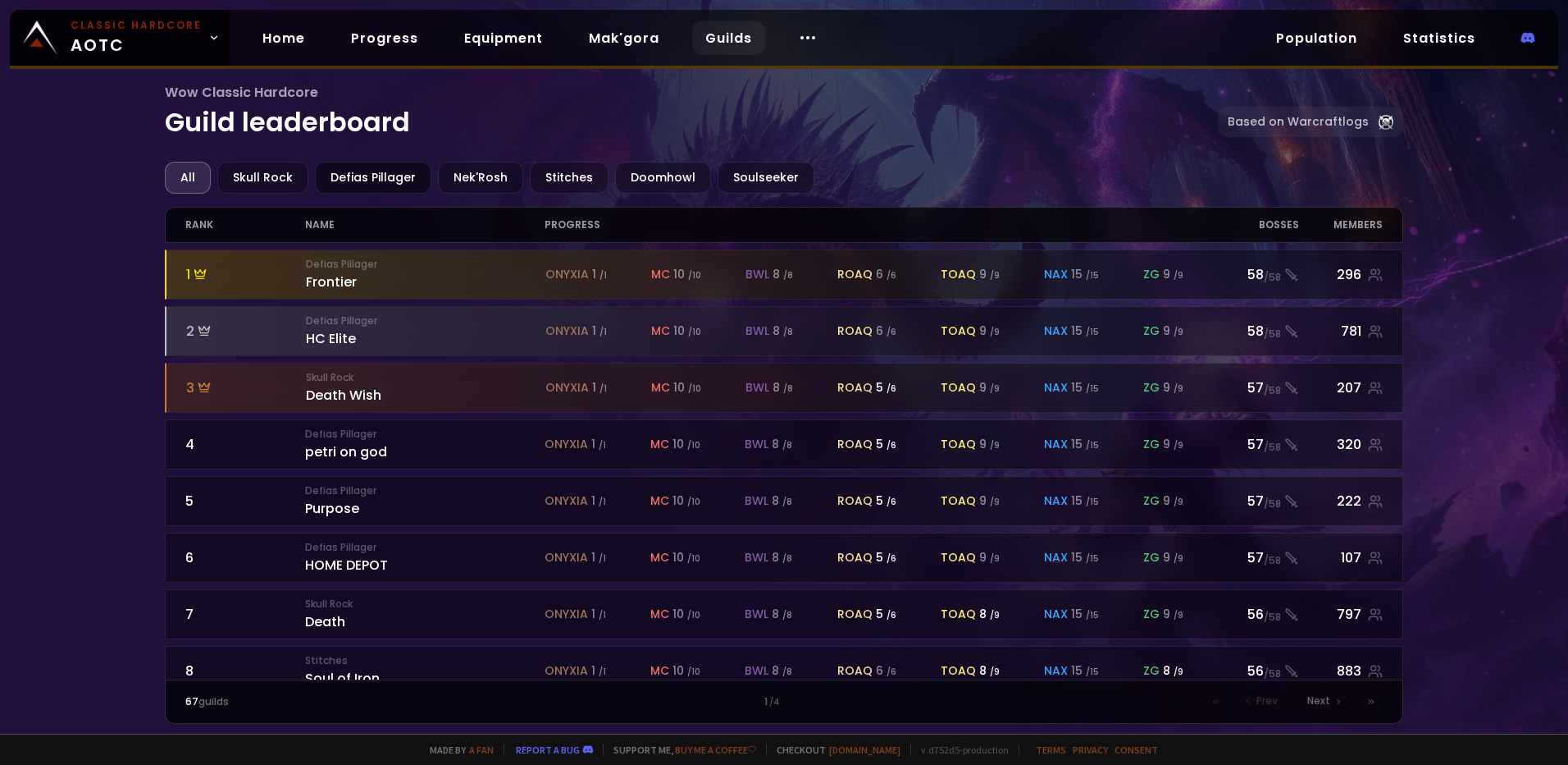
click at [350, 171] on div "Defias Pillager" at bounding box center [373, 178] width 117 height 32
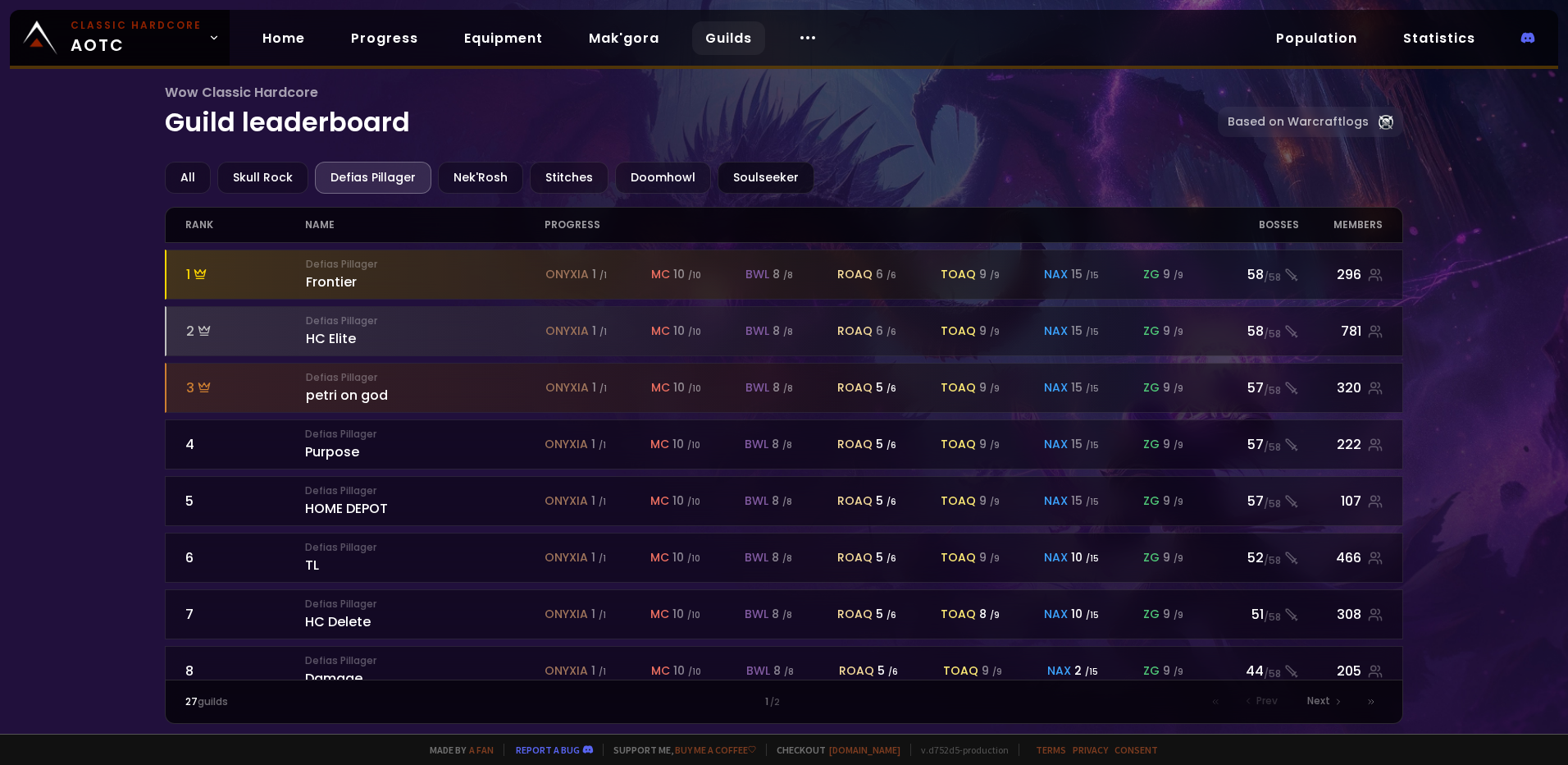
click at [753, 176] on div "Soulseeker" at bounding box center [766, 178] width 97 height 32
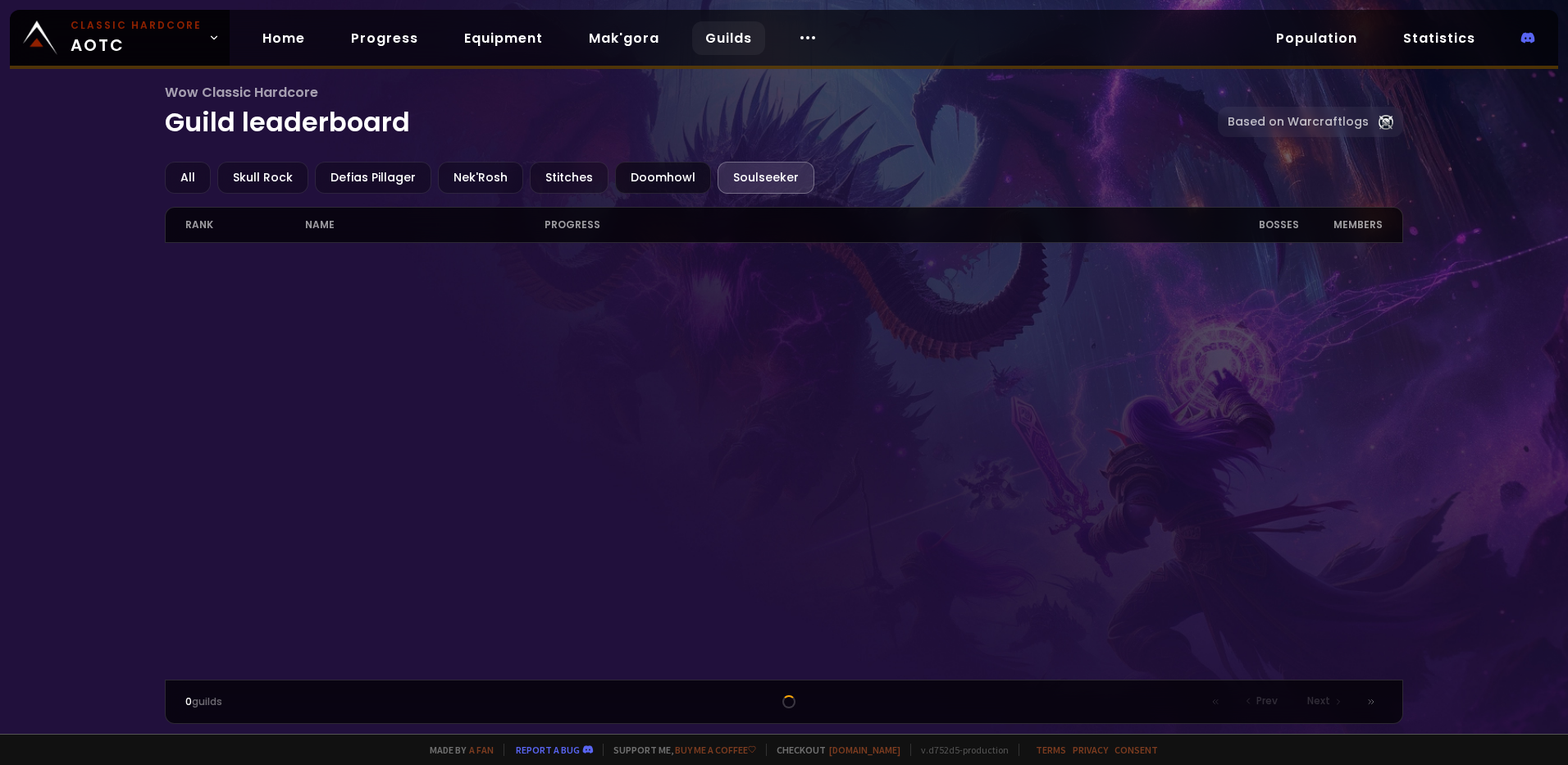
click at [660, 179] on div "Doomhowl" at bounding box center [663, 178] width 96 height 32
click at [555, 178] on div "Stitches" at bounding box center [569, 178] width 79 height 32
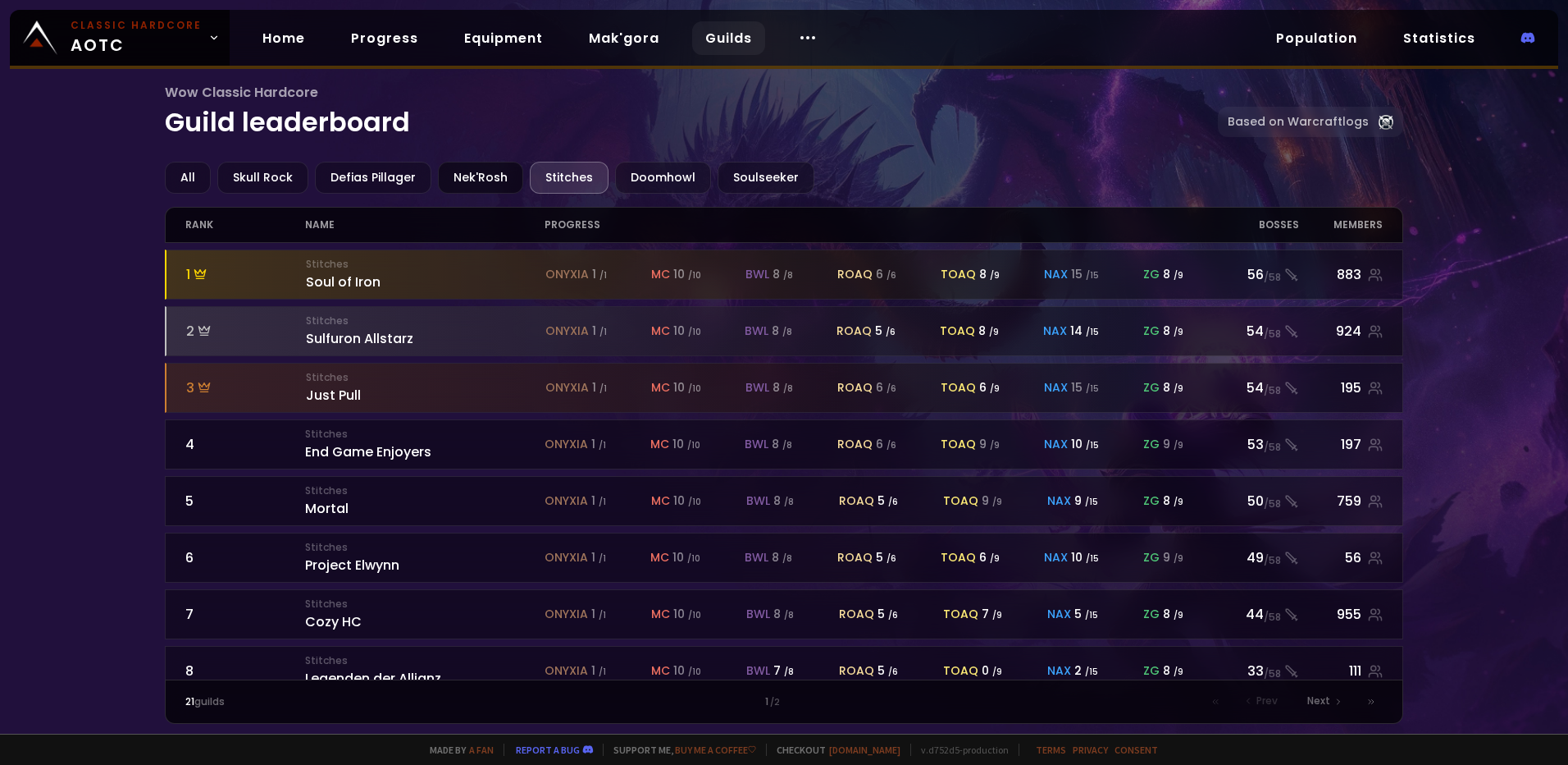
click at [473, 176] on div "Nek'Rosh" at bounding box center [480, 178] width 86 height 32
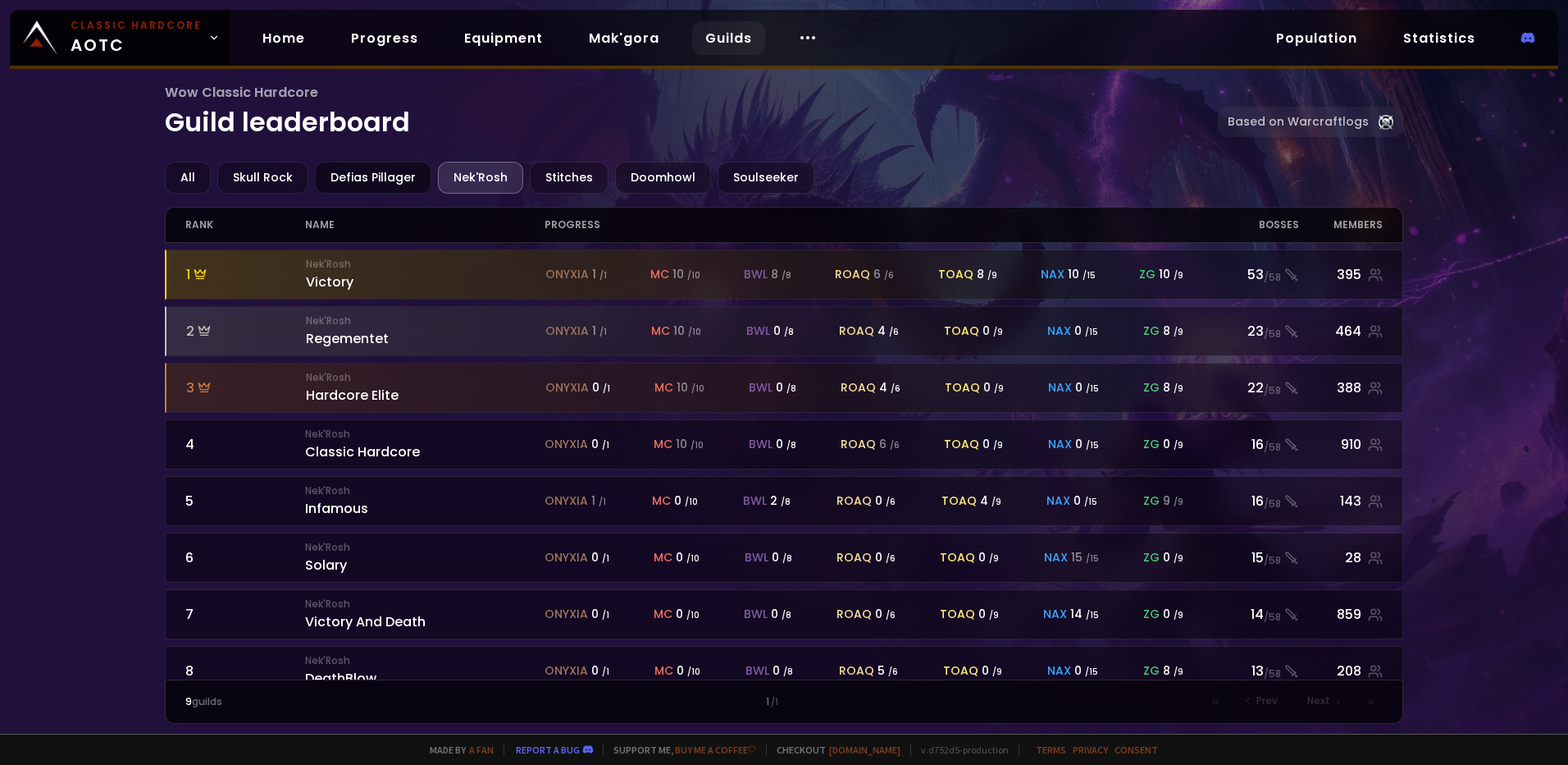
click at [365, 172] on div "Defias Pillager" at bounding box center [373, 178] width 117 height 32
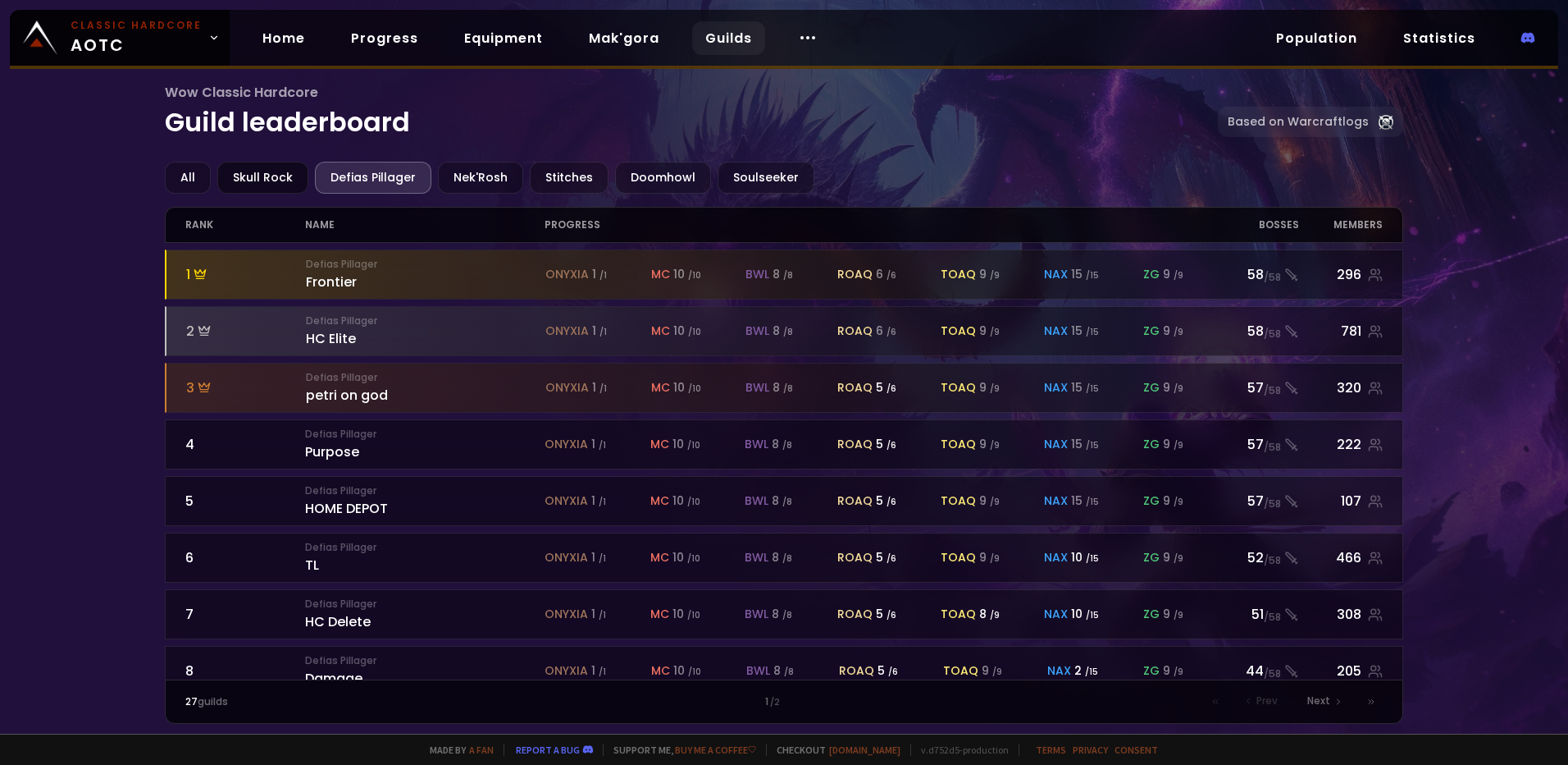
click at [268, 172] on div "Skull Rock" at bounding box center [262, 178] width 91 height 32
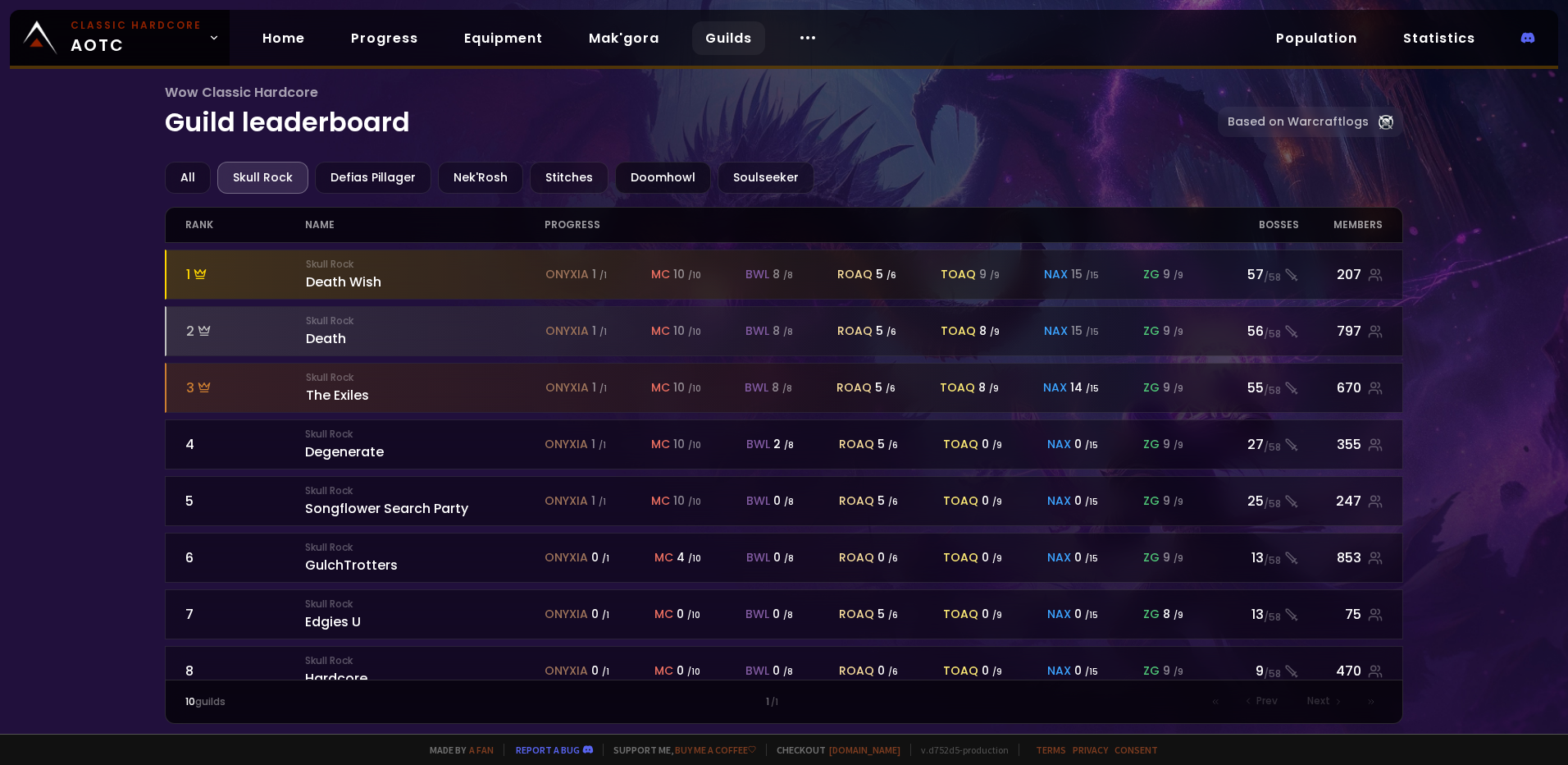
click at [656, 180] on div "Doomhowl" at bounding box center [663, 178] width 96 height 32
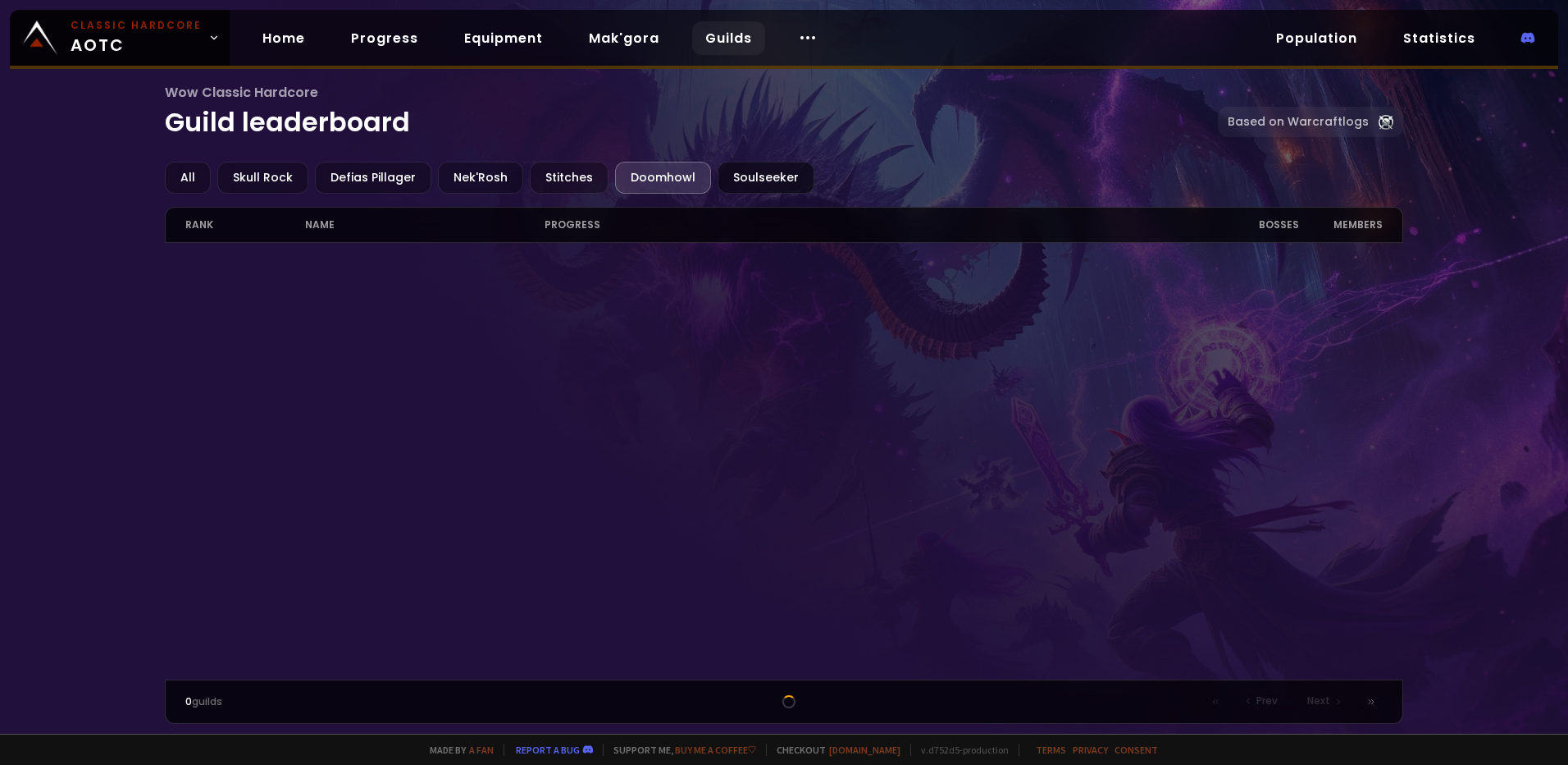
click at [727, 175] on div "Soulseeker" at bounding box center [766, 178] width 97 height 32
click at [550, 177] on div "Stitches" at bounding box center [569, 178] width 79 height 32
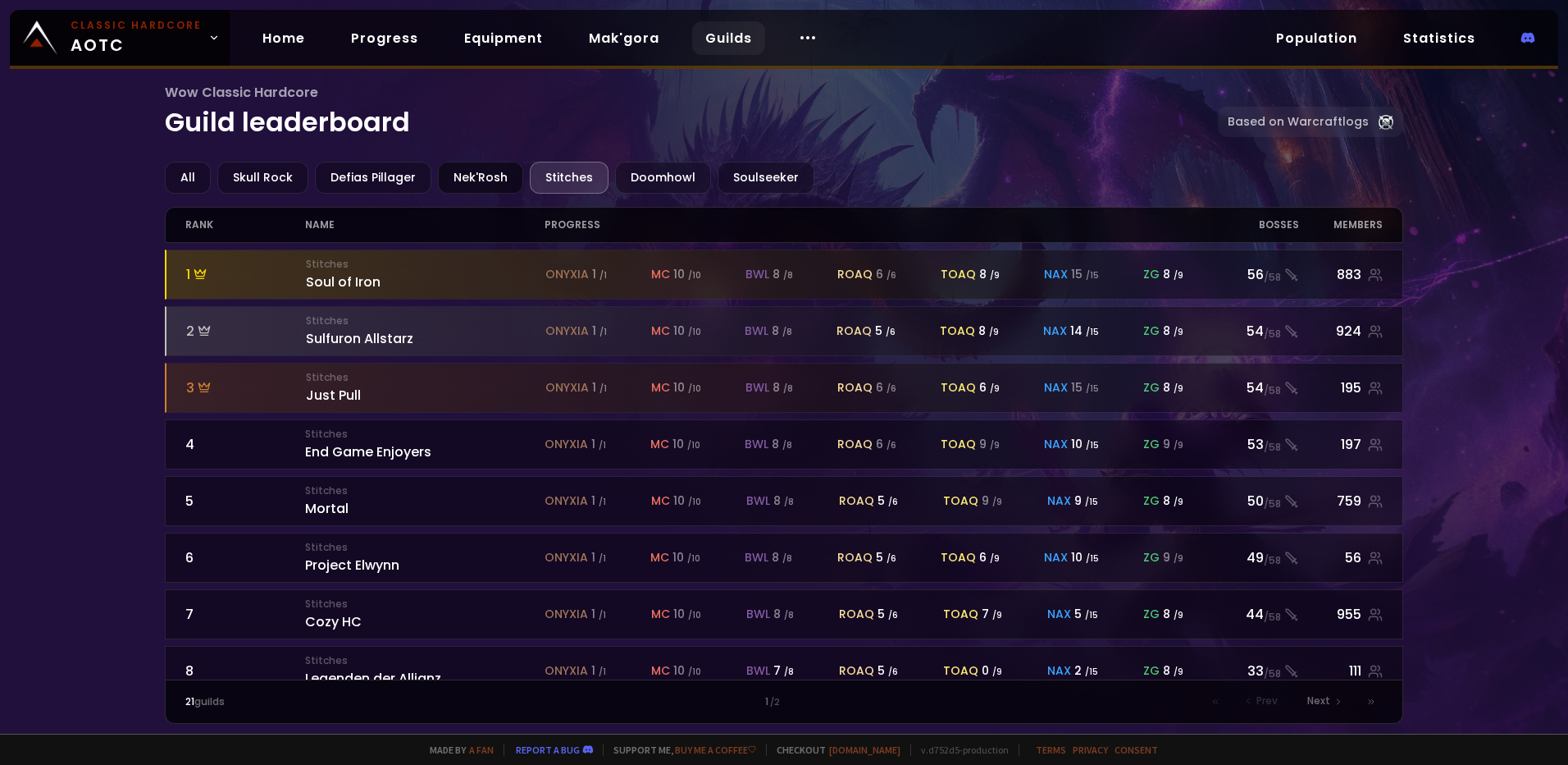
click at [457, 173] on div "Nek'Rosh" at bounding box center [480, 178] width 86 height 32
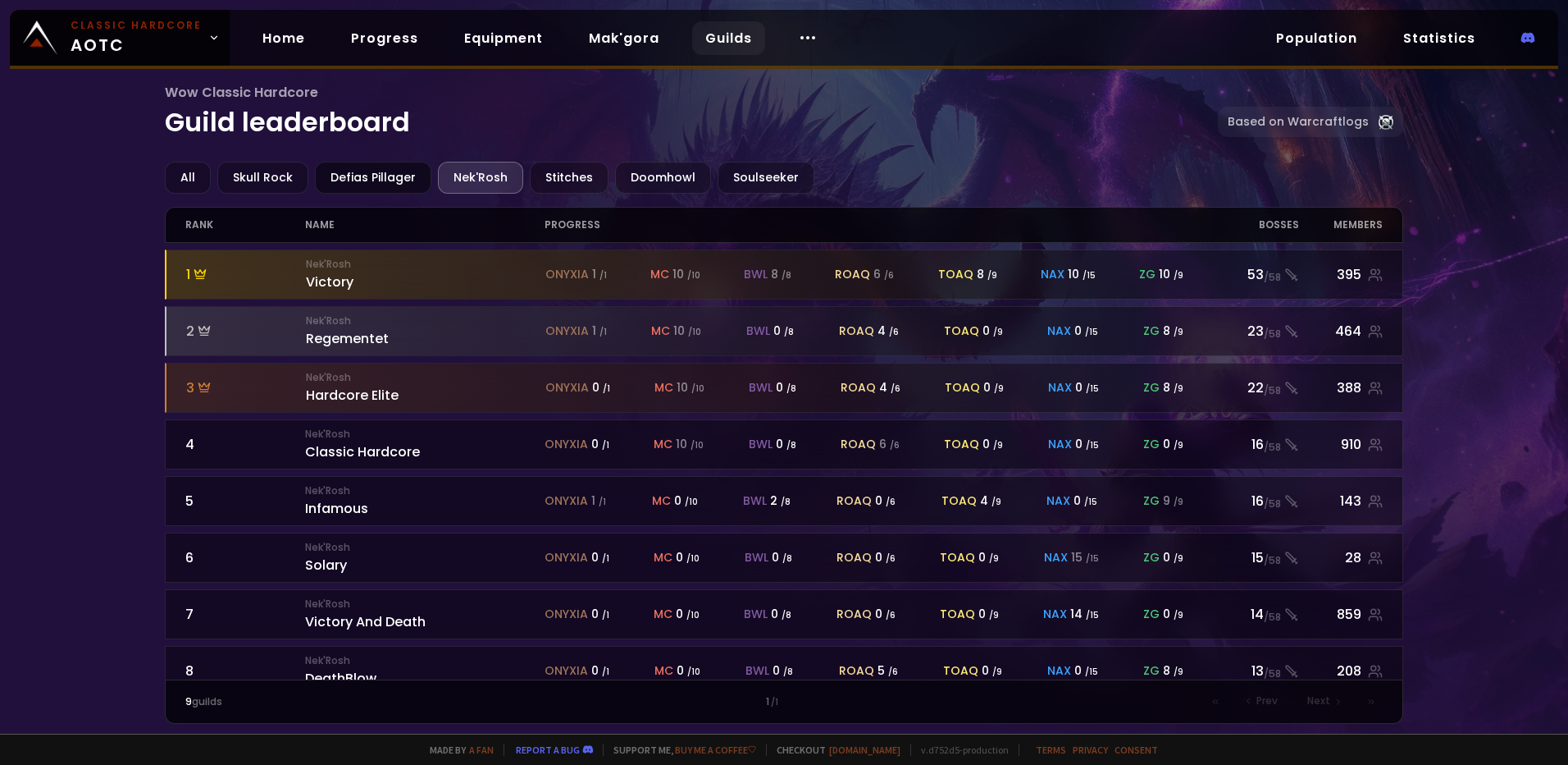
click at [350, 178] on div "Defias Pillager" at bounding box center [373, 178] width 117 height 32
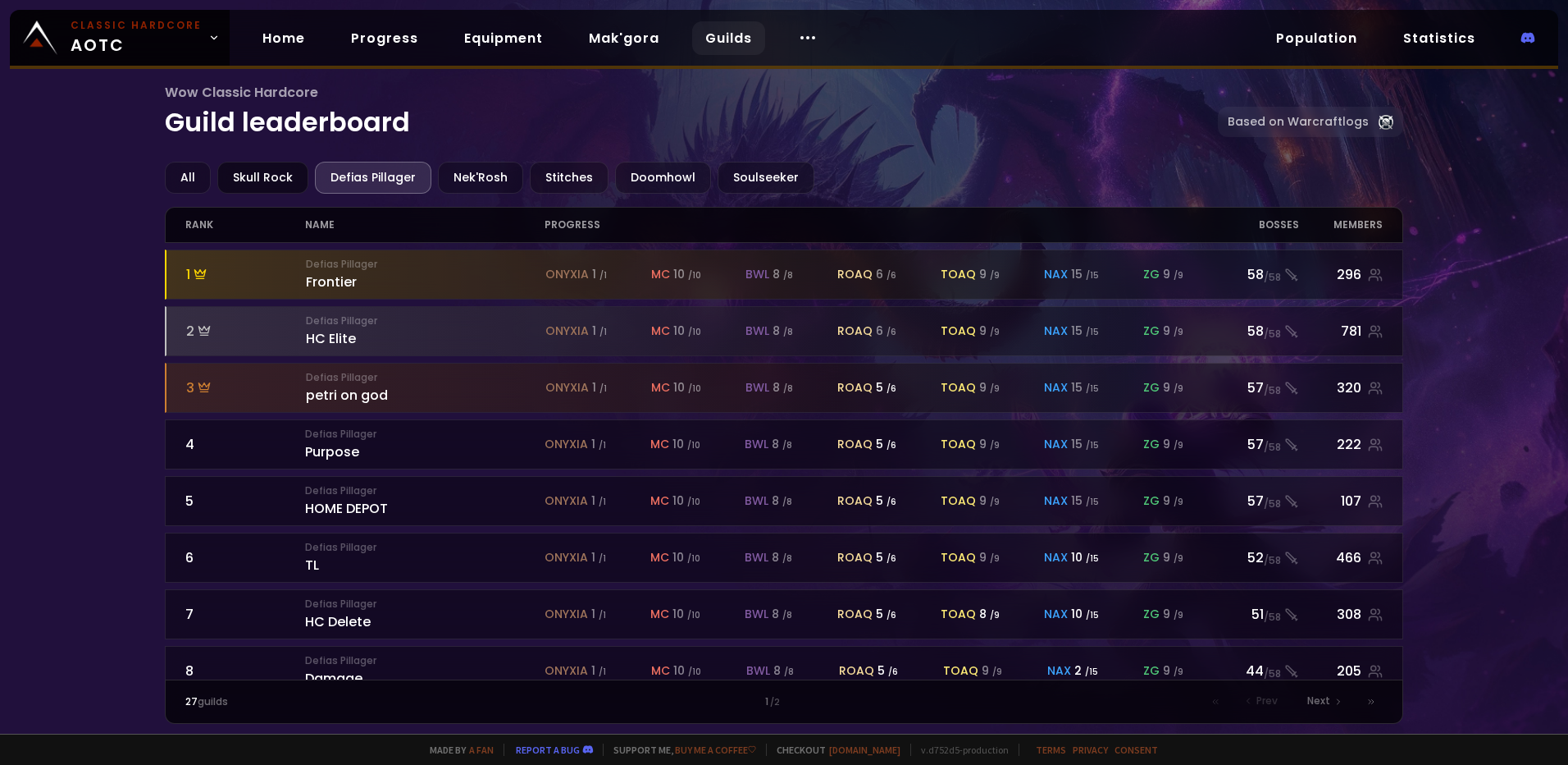
click at [252, 178] on div "Skull Rock" at bounding box center [262, 178] width 91 height 32
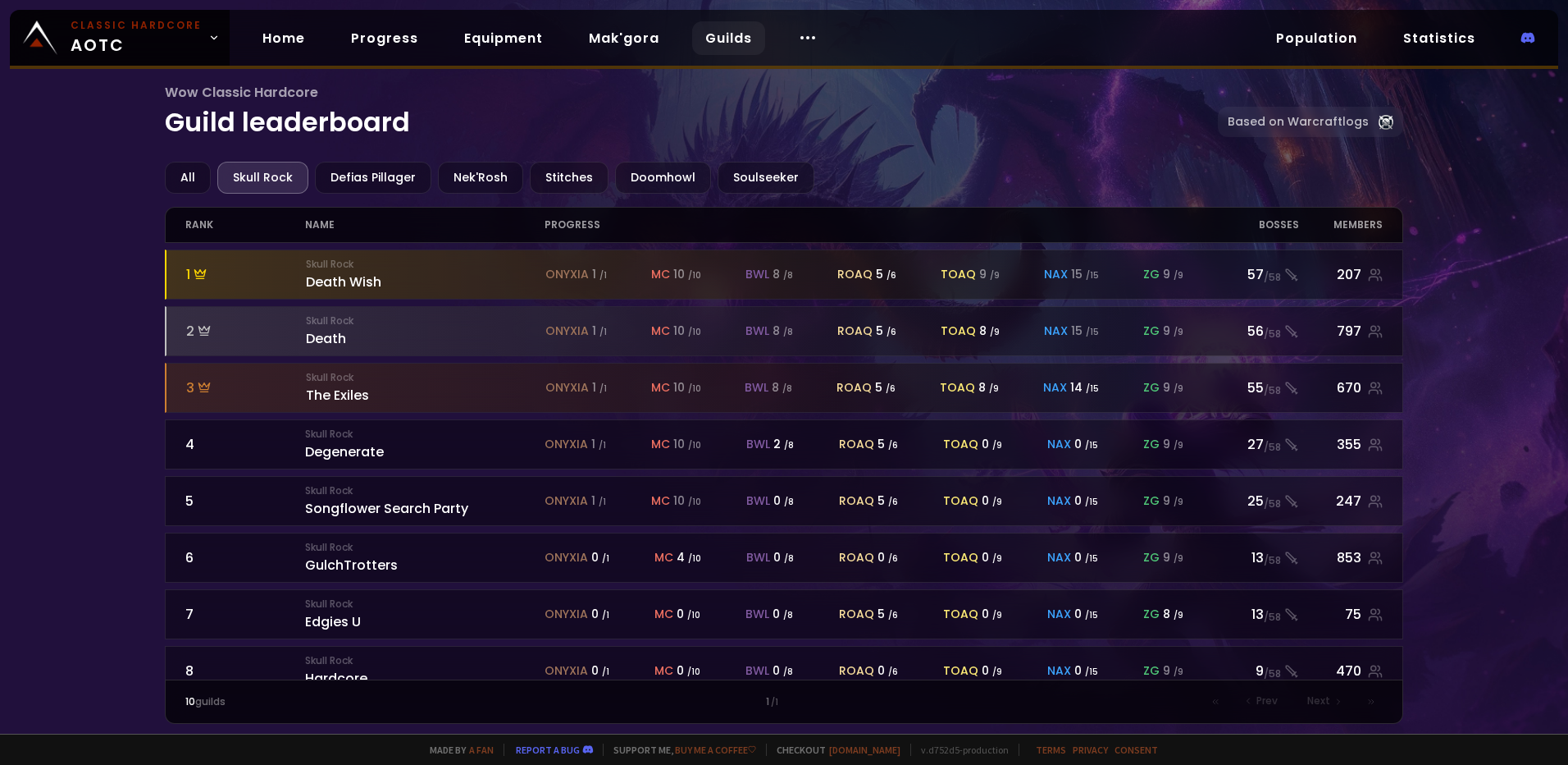
click at [72, 171] on div "Wow Classic Hardcore Guild leaderboard Based on Warcraftlogs All Skull Rock Def…" at bounding box center [784, 367] width 1568 height 733
click at [1291, 33] on link "Population" at bounding box center [1317, 38] width 108 height 34
